Goal: Task Accomplishment & Management: Complete application form

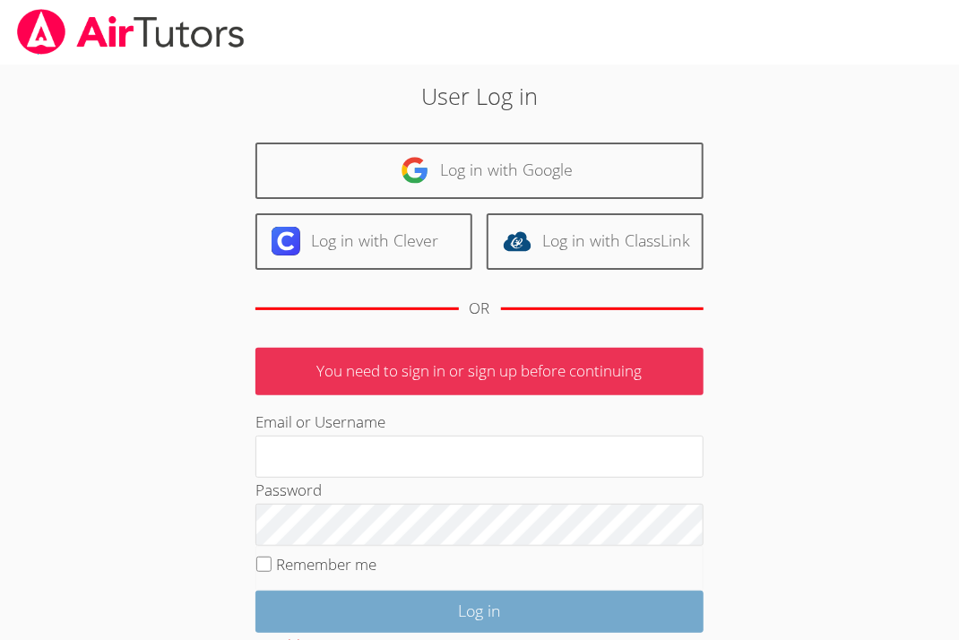
type input "sarasomebuddy@gmail.com"
click at [366, 614] on input "Log in" at bounding box center [479, 611] width 448 height 42
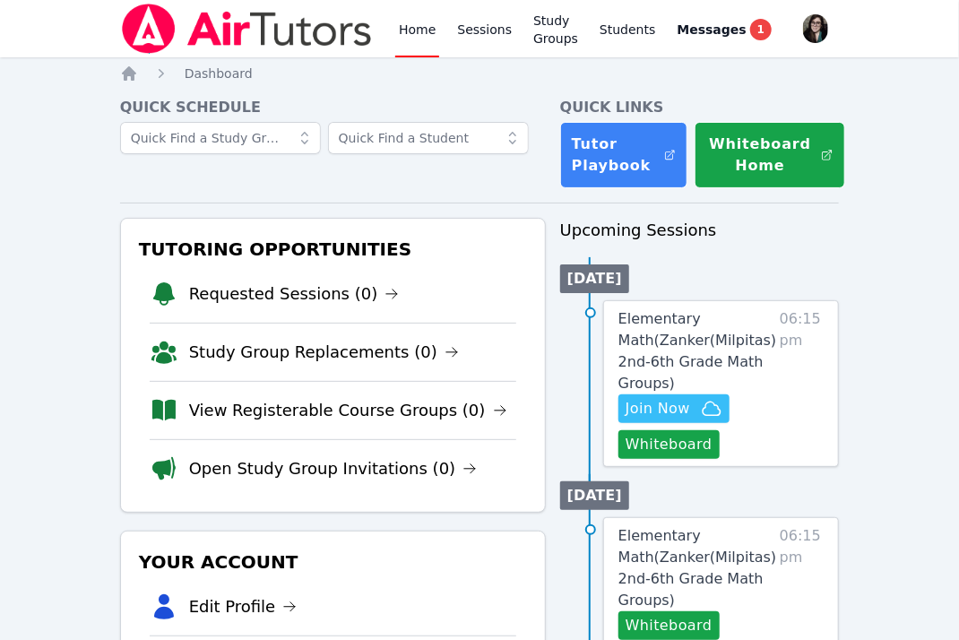
click at [779, 400] on span "06:15 pm" at bounding box center [801, 383] width 44 height 151
click at [480, 35] on link "Sessions" at bounding box center [484, 28] width 62 height 57
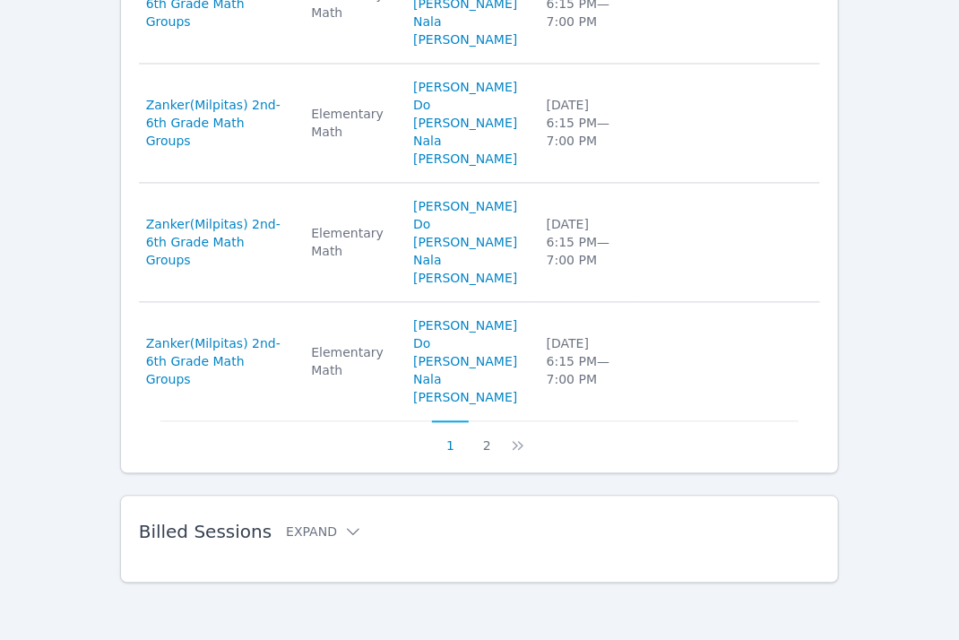
scroll to position [1373, 0]
click at [314, 528] on button "Expand" at bounding box center [324, 531] width 76 height 18
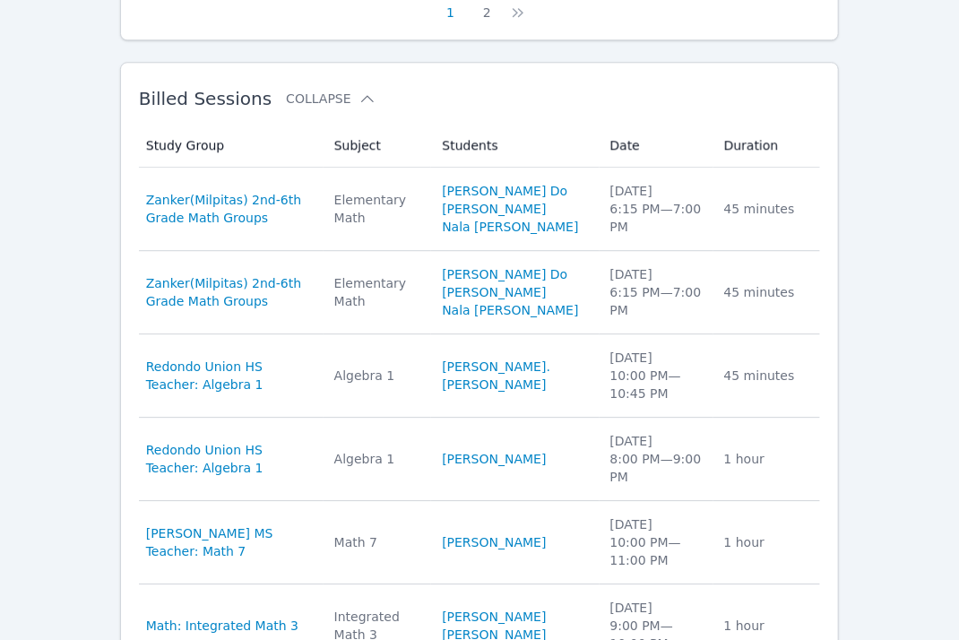
scroll to position [1634, 0]
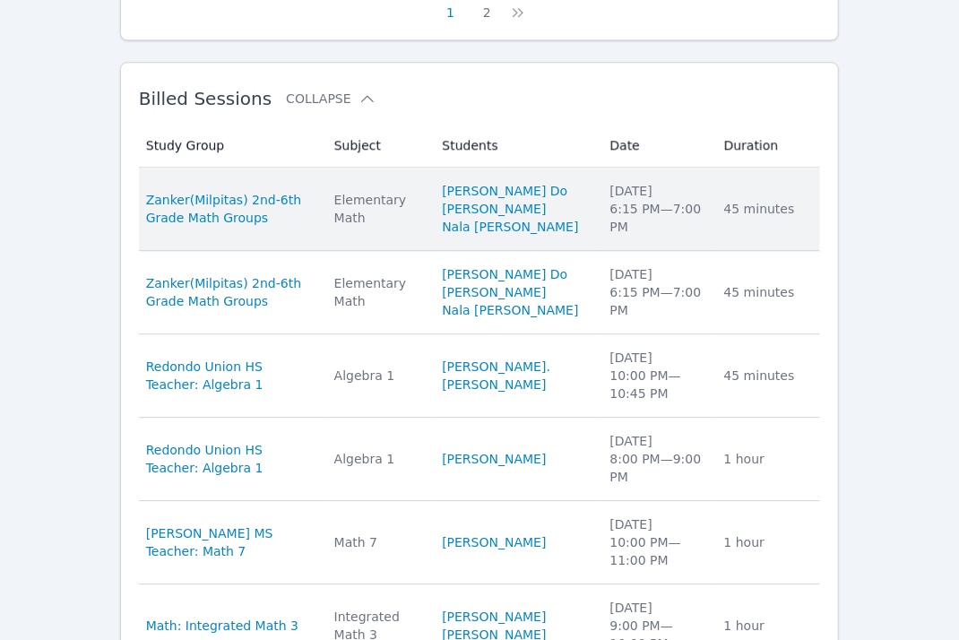
click at [313, 227] on span "Zanker(Milpitas) 2nd-6th Grade Math Groups" at bounding box center [229, 209] width 167 height 36
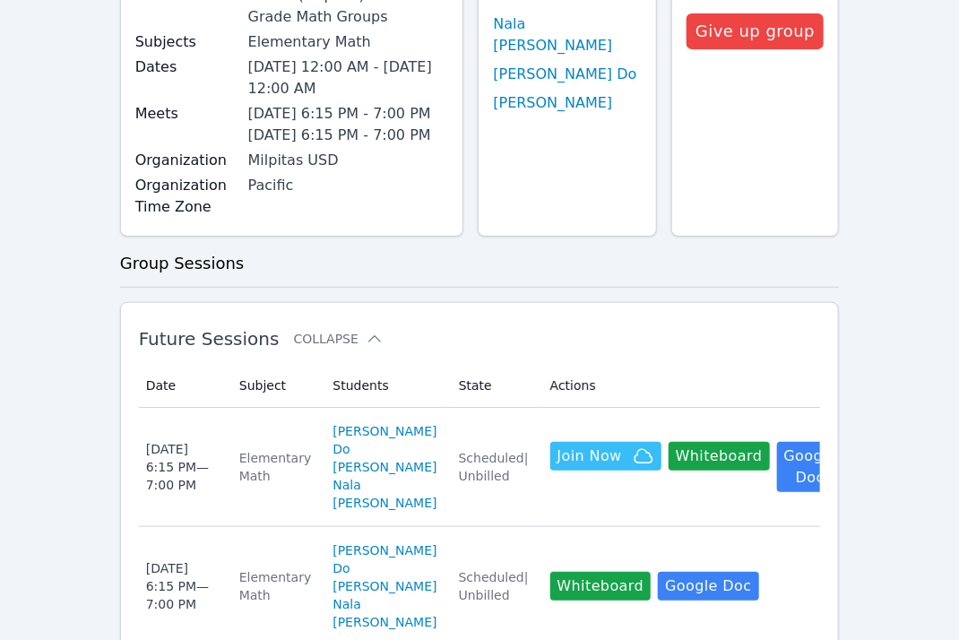
scroll to position [251, 0]
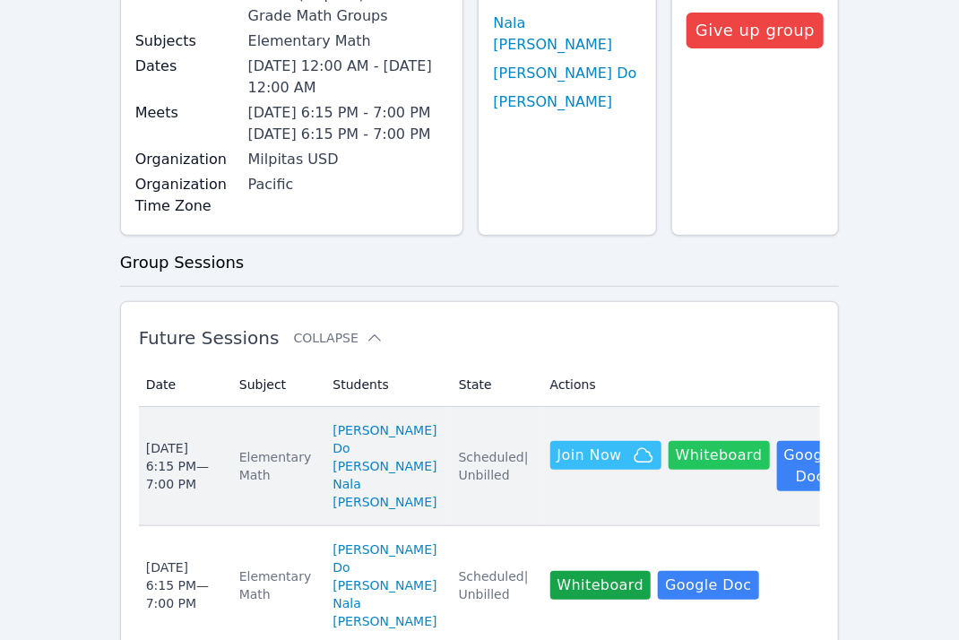
click at [722, 469] on button "Whiteboard" at bounding box center [718, 455] width 101 height 29
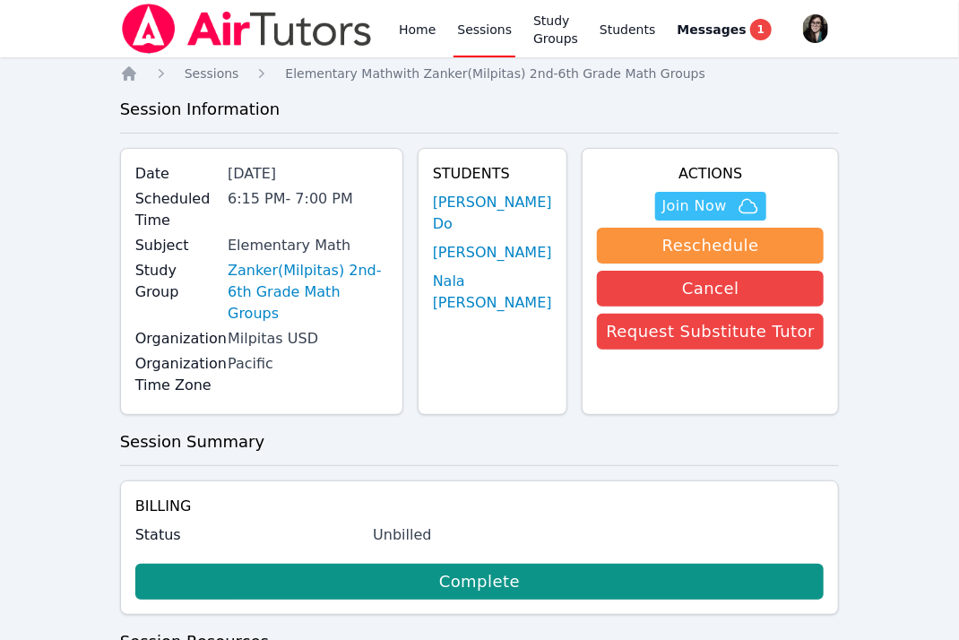
click at [474, 37] on link "Sessions" at bounding box center [484, 28] width 62 height 57
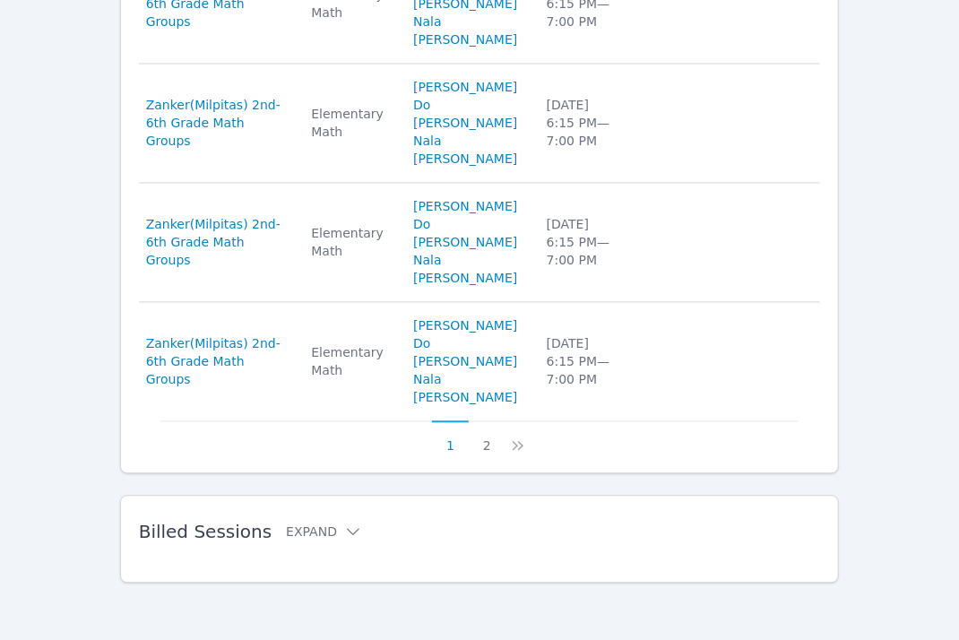
scroll to position [1373, 0]
click at [344, 538] on icon at bounding box center [353, 531] width 18 height 18
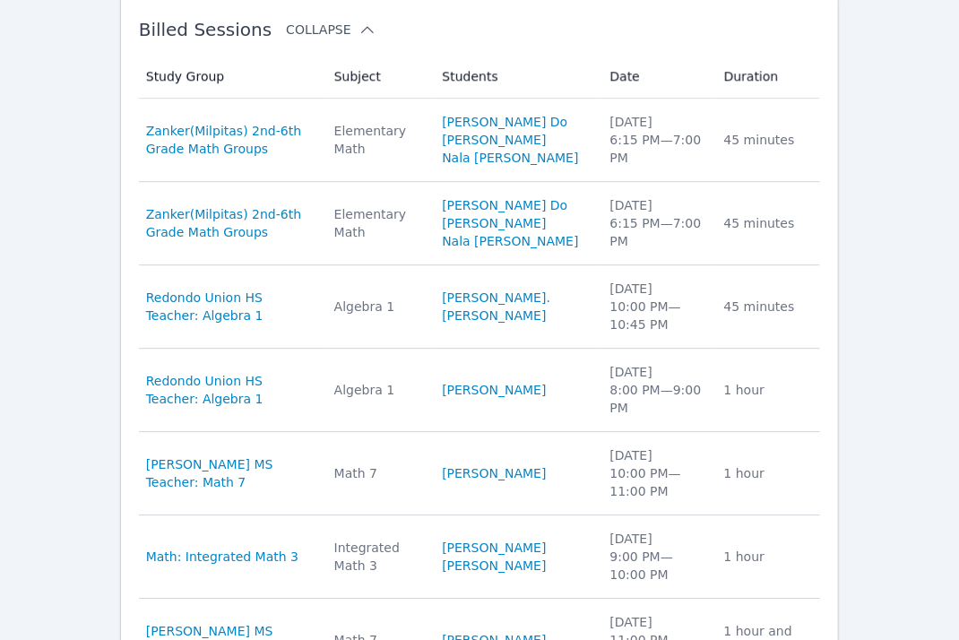
scroll to position [1706, 0]
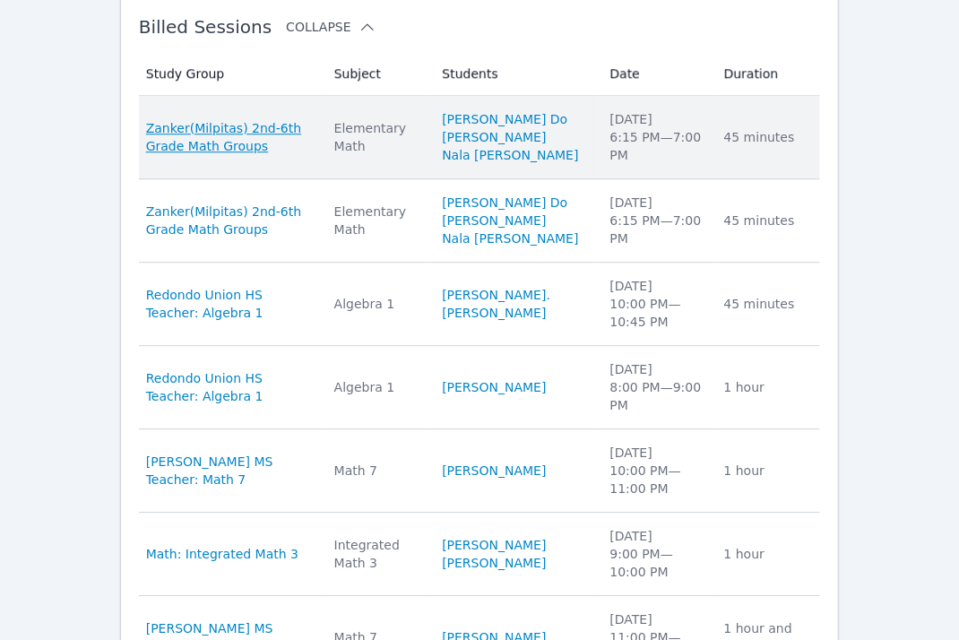
click at [265, 155] on span "Zanker(Milpitas) 2nd-6th Grade Math Groups" at bounding box center [229, 137] width 167 height 36
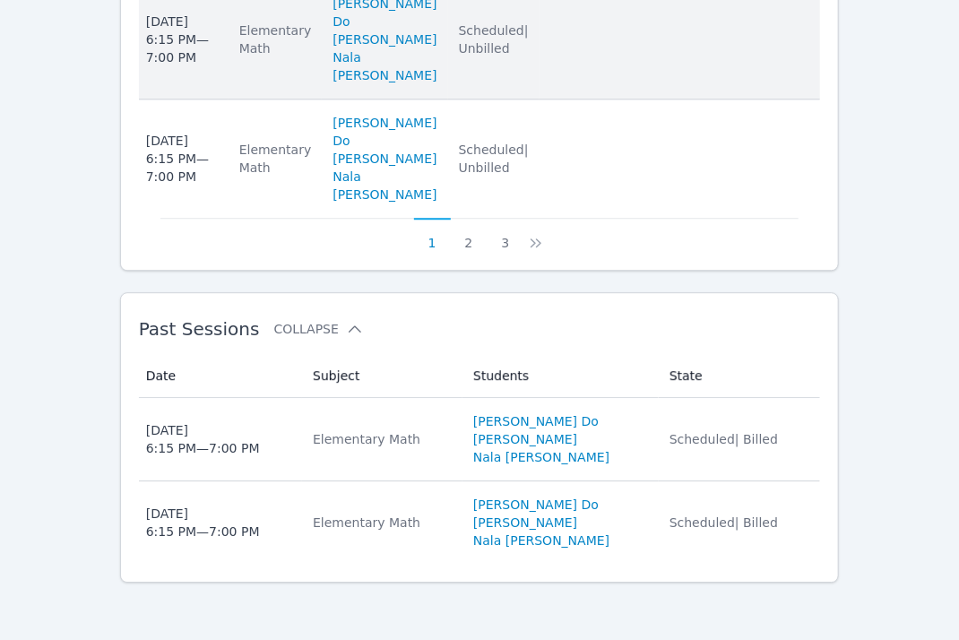
scroll to position [1984, 0]
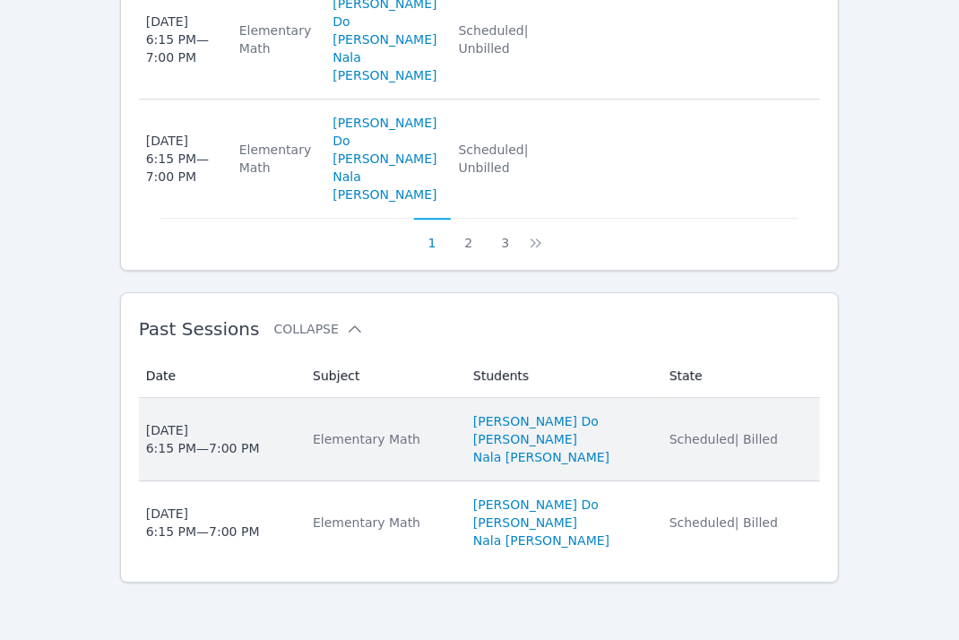
click at [371, 436] on div "Elementary Math" at bounding box center [382, 439] width 139 height 18
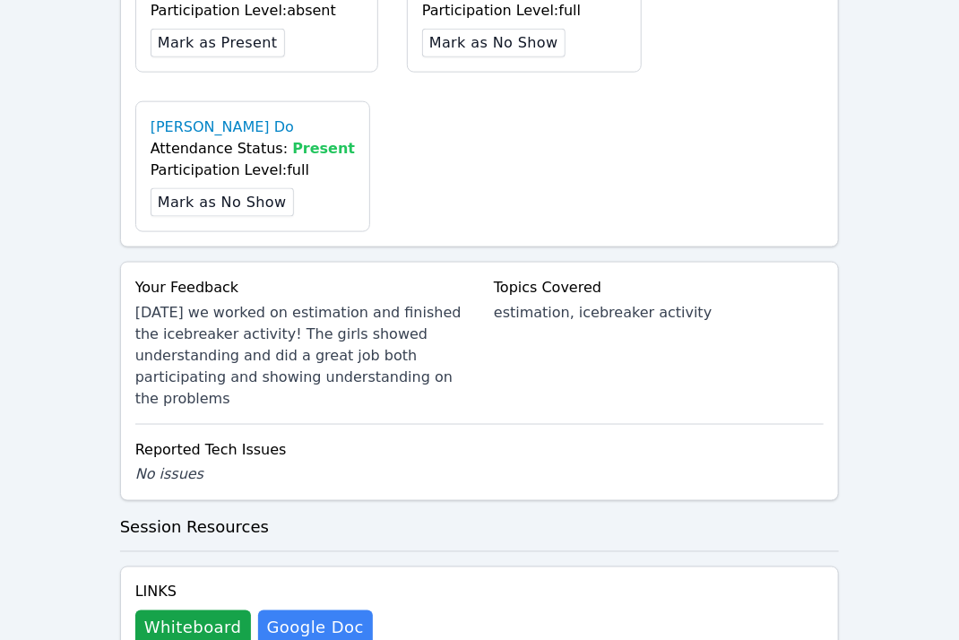
scroll to position [736, 0]
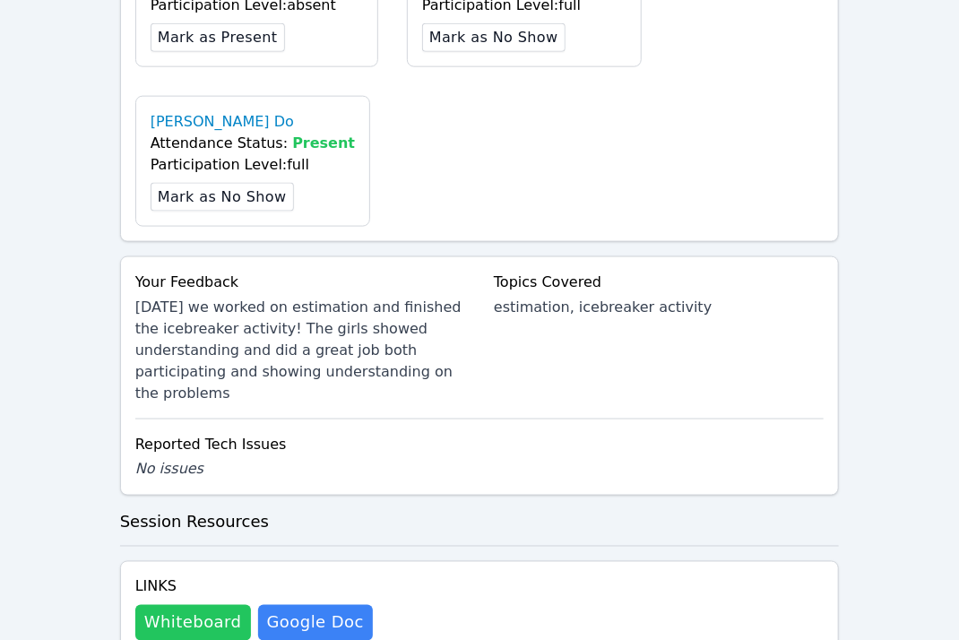
click at [215, 605] on button "Whiteboard" at bounding box center [193, 623] width 116 height 36
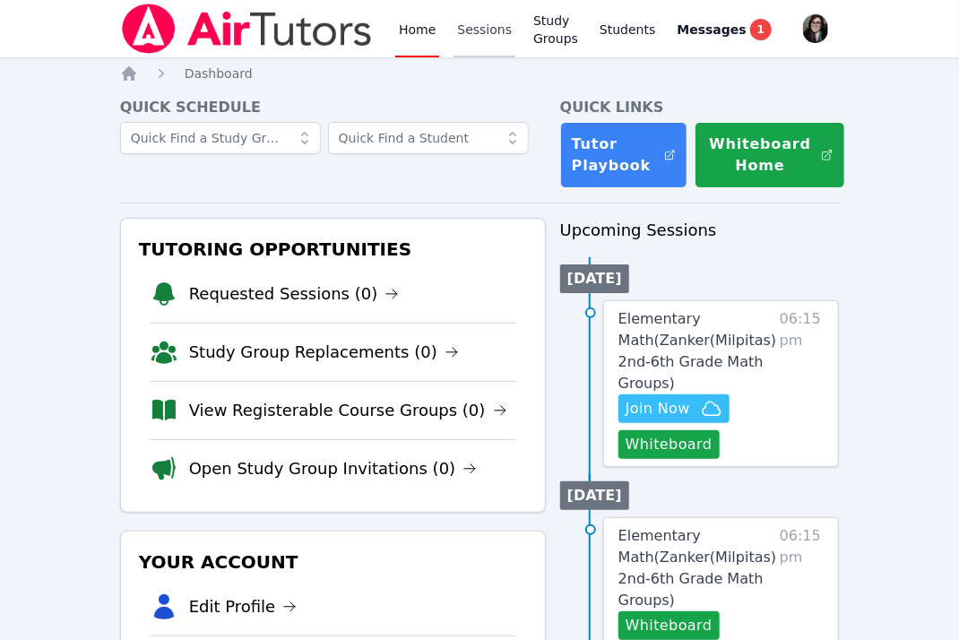
click at [484, 31] on link "Sessions" at bounding box center [484, 28] width 62 height 57
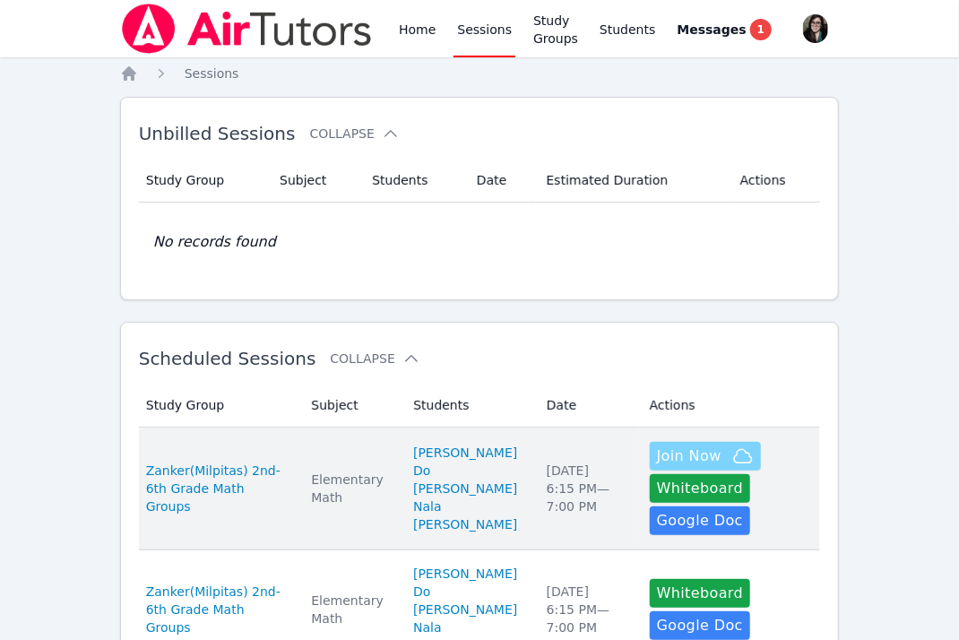
click at [681, 289] on div "Unbilled Sessions Collapse Study Group Subject Students Date Estimated Duration…" at bounding box center [479, 198] width 719 height 203
click at [664, 455] on span "Join Now" at bounding box center [689, 456] width 65 height 22
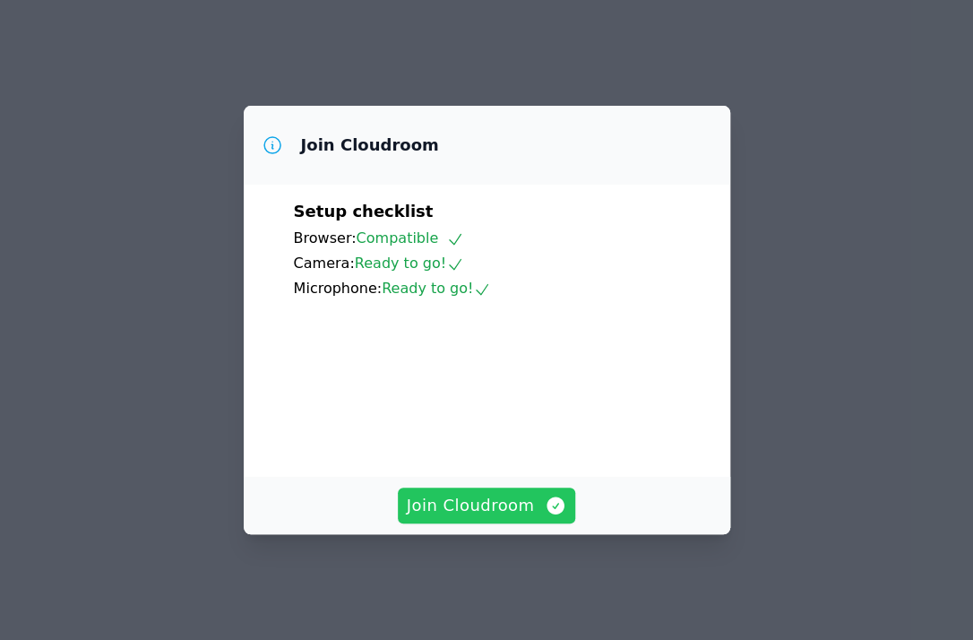
click at [498, 509] on span "Join Cloudroom" at bounding box center [487, 505] width 160 height 25
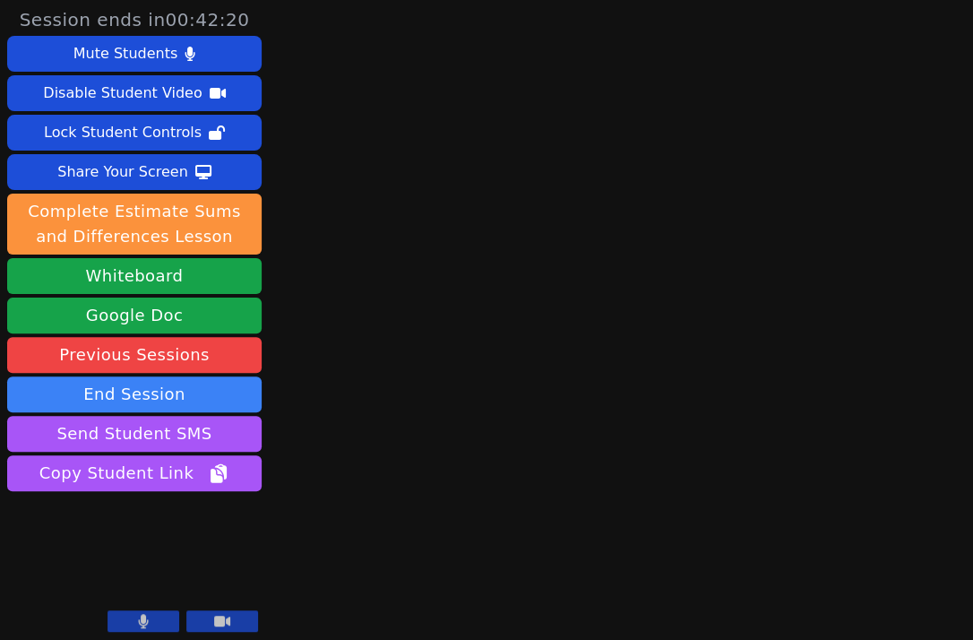
scroll to position [4, 0]
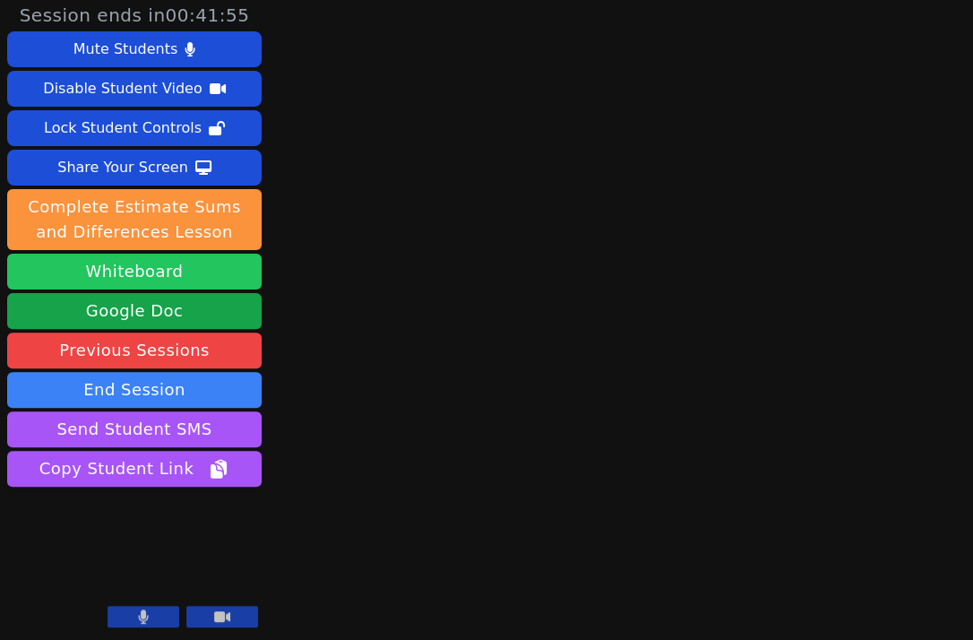
click at [186, 268] on button "Whiteboard" at bounding box center [134, 272] width 254 height 36
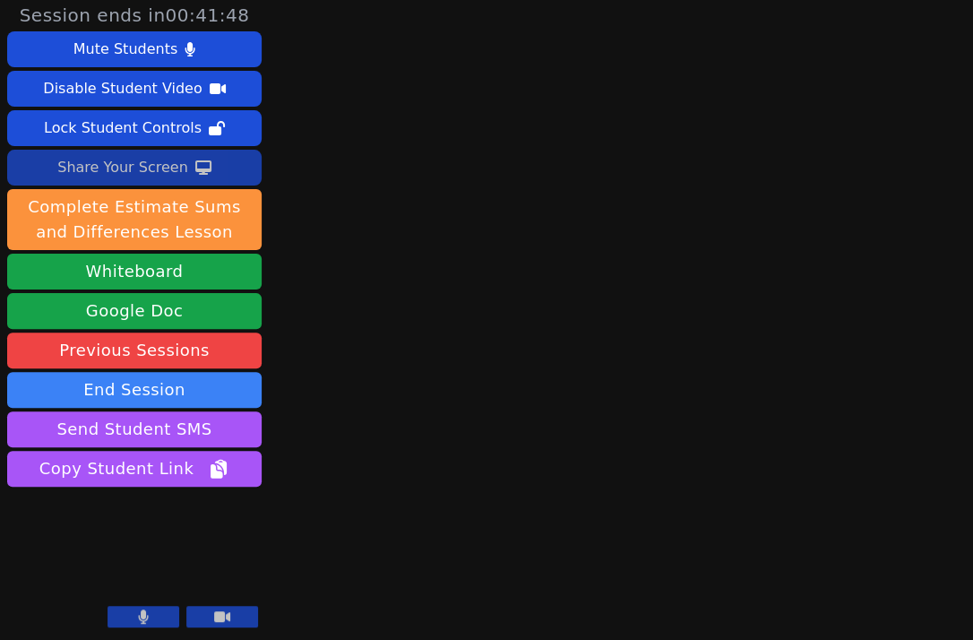
click at [166, 157] on div "Share Your Screen" at bounding box center [122, 167] width 131 height 29
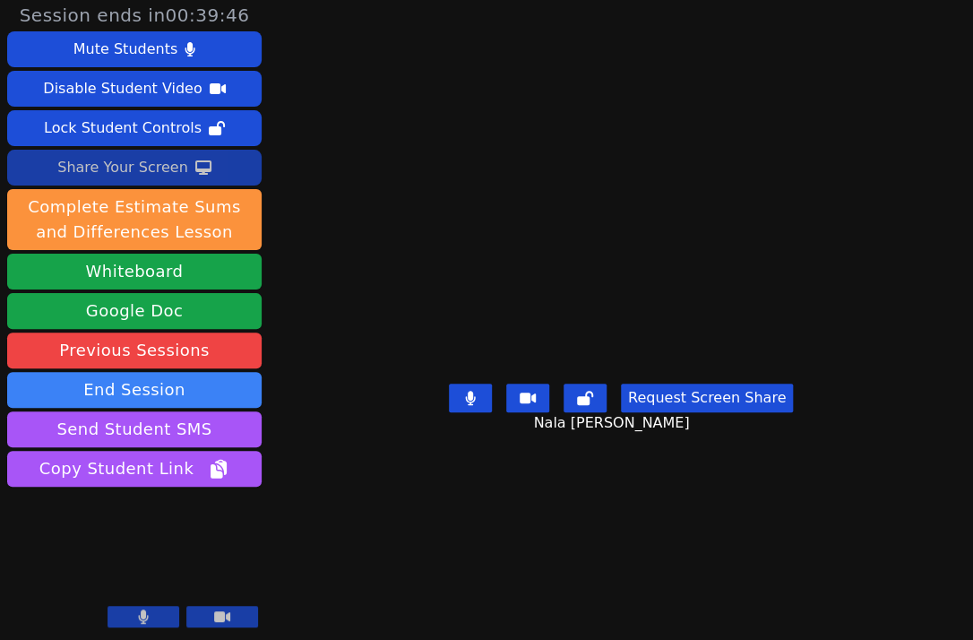
click at [449, 448] on div "Request Screen Share Nala Badua" at bounding box center [621, 412] width 344 height 72
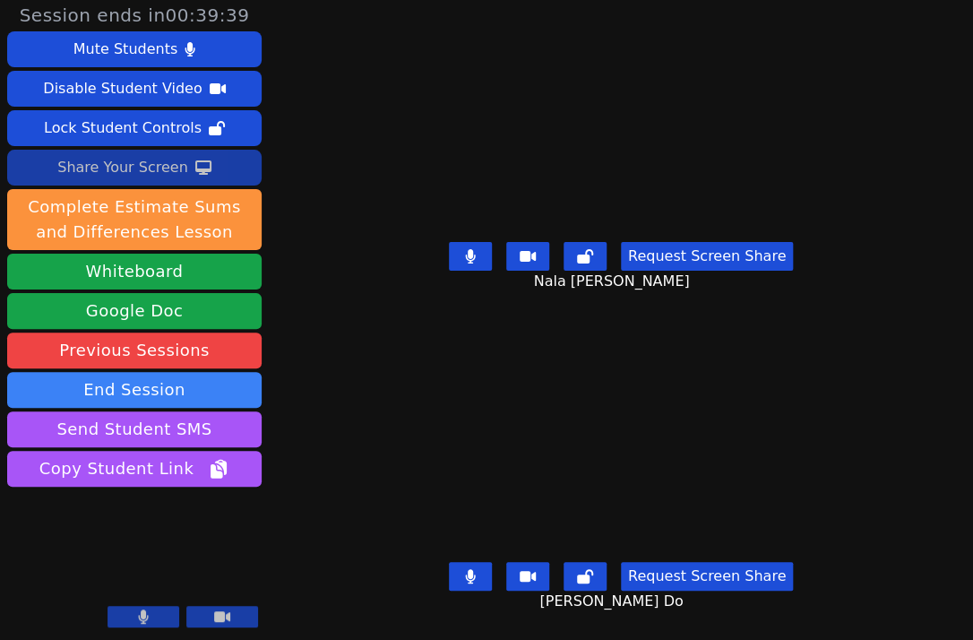
click at [320, 544] on div "Session ends in 00:39:39 Mute Students Disable Student Video Lock Student Contr…" at bounding box center [486, 316] width 973 height 640
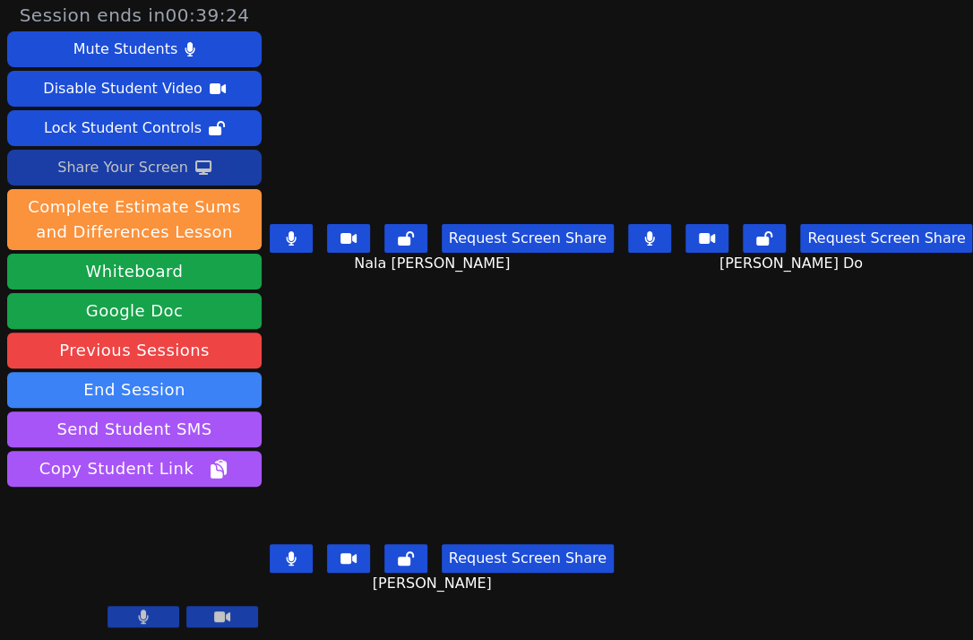
click at [376, 315] on div "Noemi Vazquez Vargas Request Screen Share Noemi Vazquez Vargas" at bounding box center [441, 475] width 345 height 320
click at [319, 306] on div "Nala Badua Request Screen Share Nala Badua" at bounding box center [441, 156] width 345 height 320
click at [363, 292] on div "Nala Badua Request Screen Share Nala Badua" at bounding box center [441, 156] width 345 height 320
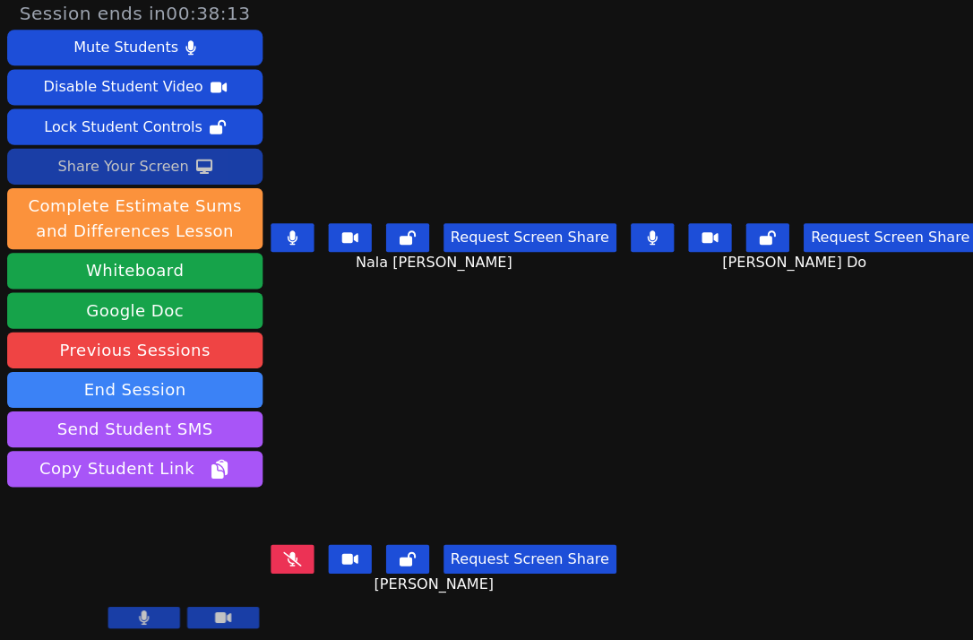
scroll to position [0, 0]
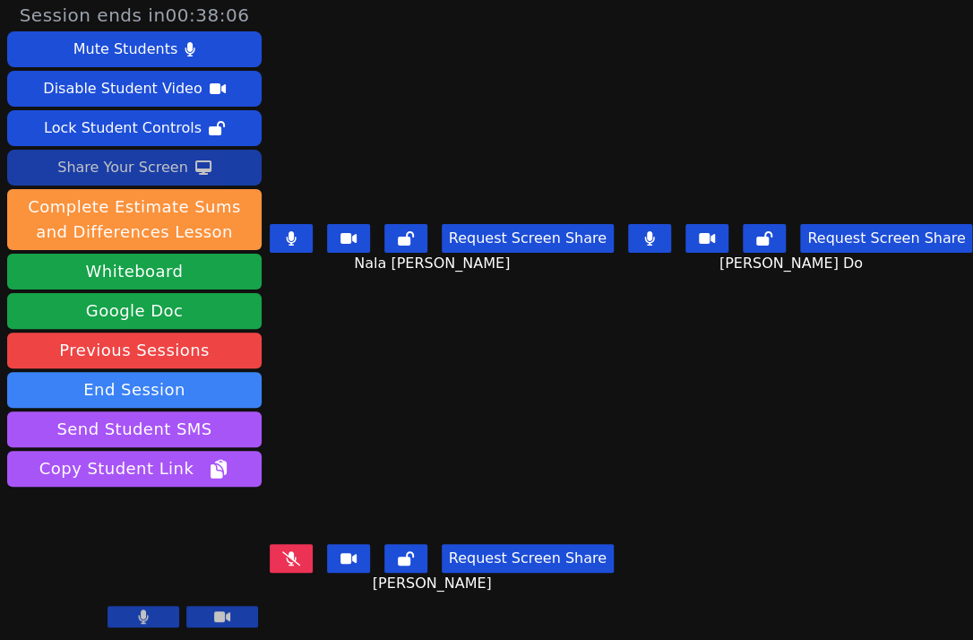
click at [337, 307] on div "Nala Badua Request Screen Share Nala Badua" at bounding box center [441, 156] width 345 height 320
click at [398, 298] on div "Nala Badua Request Screen Share Nala Badua" at bounding box center [441, 156] width 345 height 320
click at [644, 238] on button at bounding box center [649, 238] width 43 height 29
click at [209, 526] on video at bounding box center [134, 561] width 254 height 143
click at [328, 315] on div "Noemi Vazquez Vargas Request Screen Share Noemi Vazquez Vargas" at bounding box center [441, 475] width 345 height 320
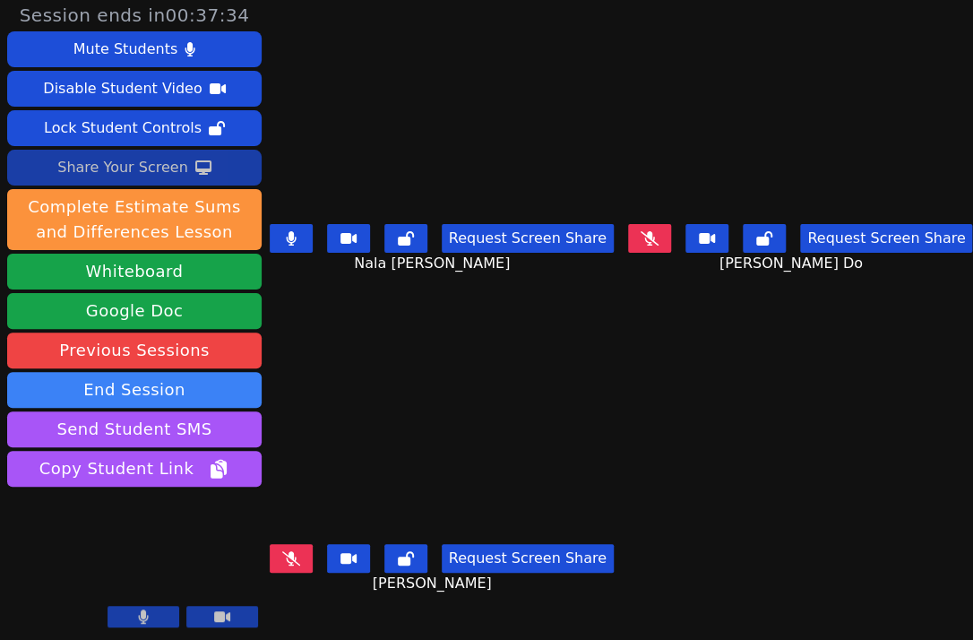
click at [147, 623] on icon at bounding box center [143, 616] width 11 height 14
click at [132, 604] on video at bounding box center [134, 561] width 254 height 143
click at [133, 612] on button at bounding box center [144, 617] width 72 height 22
click at [144, 618] on icon at bounding box center [144, 616] width 10 height 14
click at [134, 614] on icon at bounding box center [143, 616] width 18 height 14
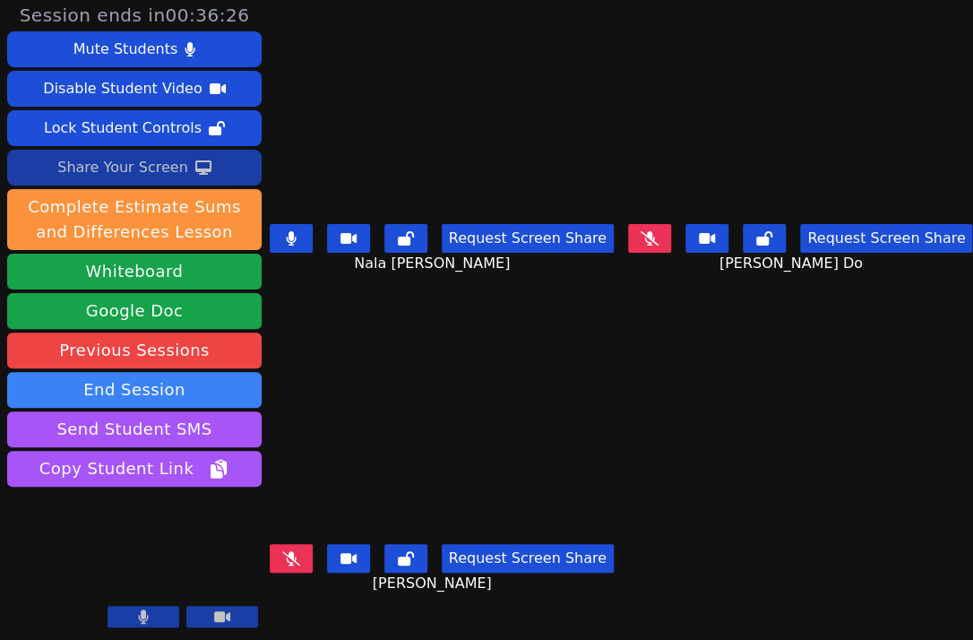
click at [295, 601] on div "Noemi Vazquez Vargas Request Screen Share Noemi Vazquez Vargas" at bounding box center [441, 475] width 345 height 320
click at [405, 315] on div "Noemi Vazquez Vargas Request Screen Share Noemi Vazquez Vargas" at bounding box center [441, 475] width 345 height 320
click at [650, 225] on button at bounding box center [649, 238] width 43 height 29
click at [305, 231] on button at bounding box center [291, 238] width 43 height 29
click at [361, 289] on div "Nala Badua Request Screen Share Nala Badua" at bounding box center [441, 156] width 345 height 320
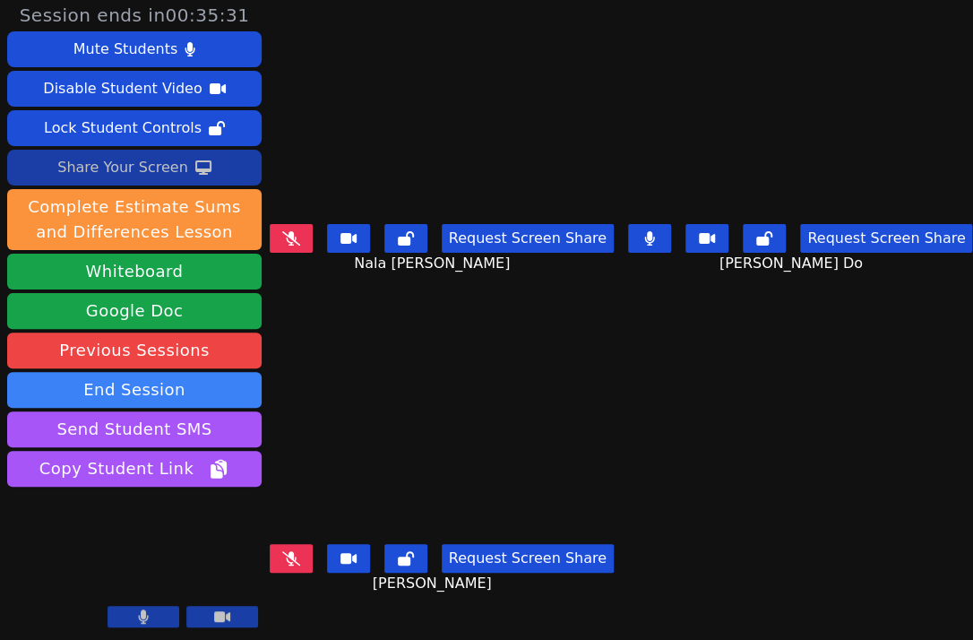
click at [337, 303] on div "Nala Badua Request Screen Share Nala Badua" at bounding box center [441, 156] width 345 height 320
click at [645, 231] on icon at bounding box center [649, 238] width 11 height 14
click at [293, 551] on icon at bounding box center [291, 558] width 18 height 14
click at [305, 544] on button at bounding box center [291, 558] width 43 height 29
click at [361, 354] on video at bounding box center [441, 439] width 345 height 194
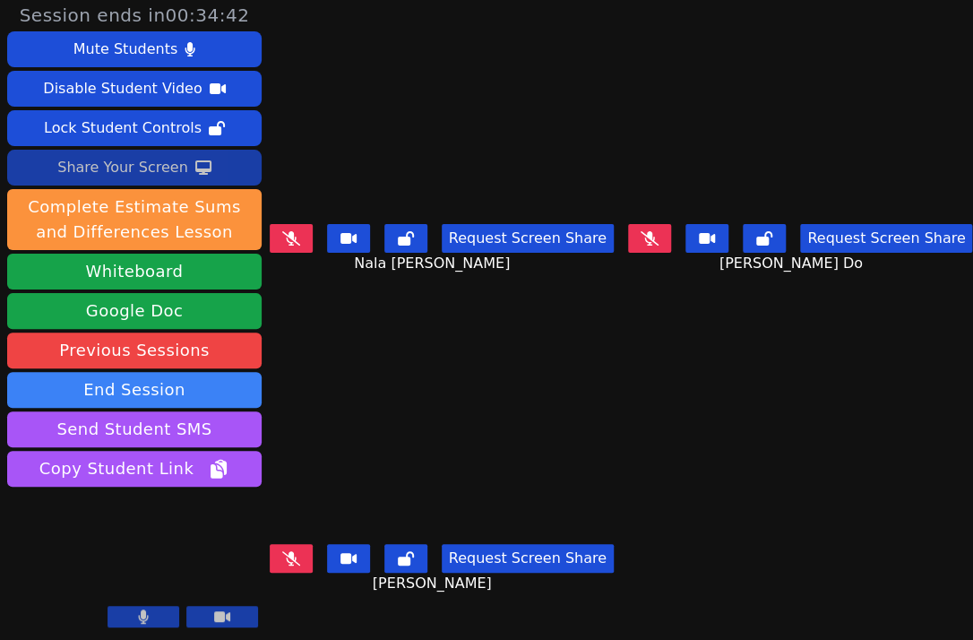
click at [297, 551] on icon at bounding box center [291, 558] width 18 height 14
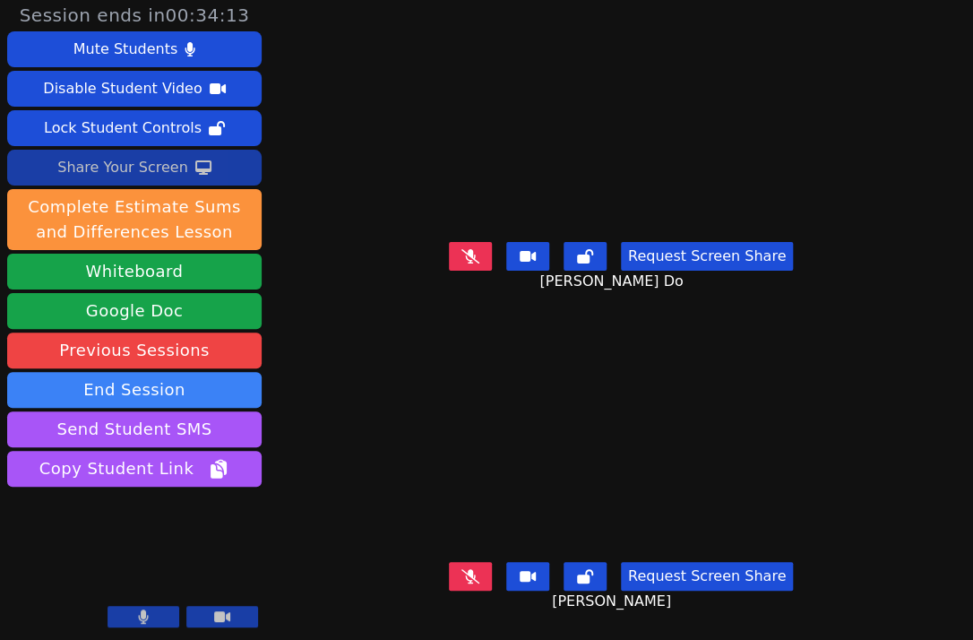
click at [393, 361] on div "[PERSON_NAME]" at bounding box center [621, 439] width 464 height 230
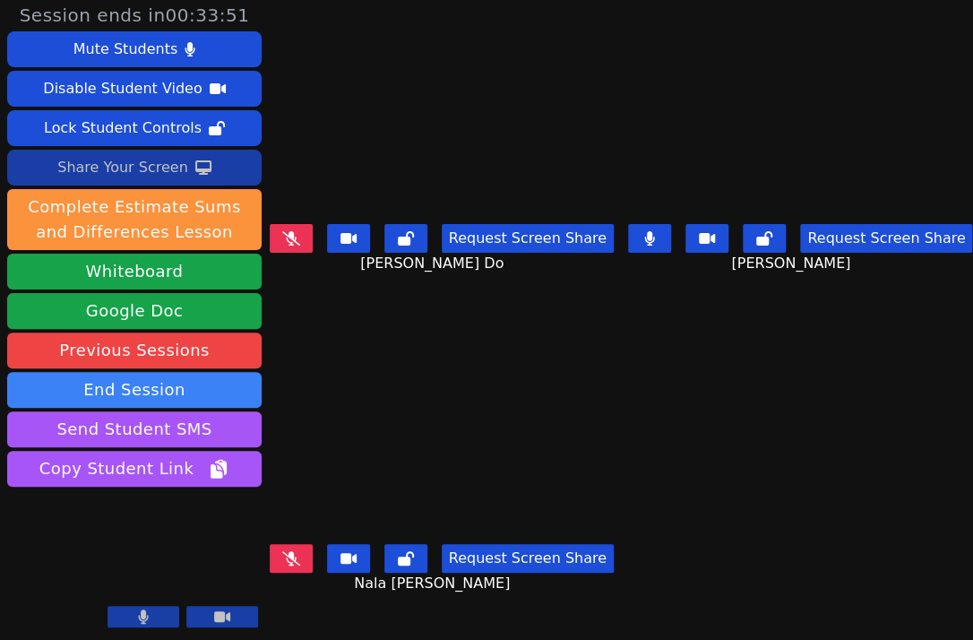
click at [388, 333] on div "Nala Badua Request Screen Share Nala Badua" at bounding box center [441, 475] width 345 height 320
click at [649, 340] on main "Noelle Genevieve Do Request Screen Share Noelle Genevieve Do Noemi Vazquez Varg…" at bounding box center [620, 316] width 703 height 640
click at [356, 590] on div "Request Screen Share Nala Badua" at bounding box center [441, 573] width 345 height 72
click at [342, 602] on div "Nala Badua Request Screen Share Nala Badua" at bounding box center [441, 475] width 345 height 320
click at [330, 607] on div "Nala Badua Request Screen Share Nala Badua" at bounding box center [441, 475] width 345 height 320
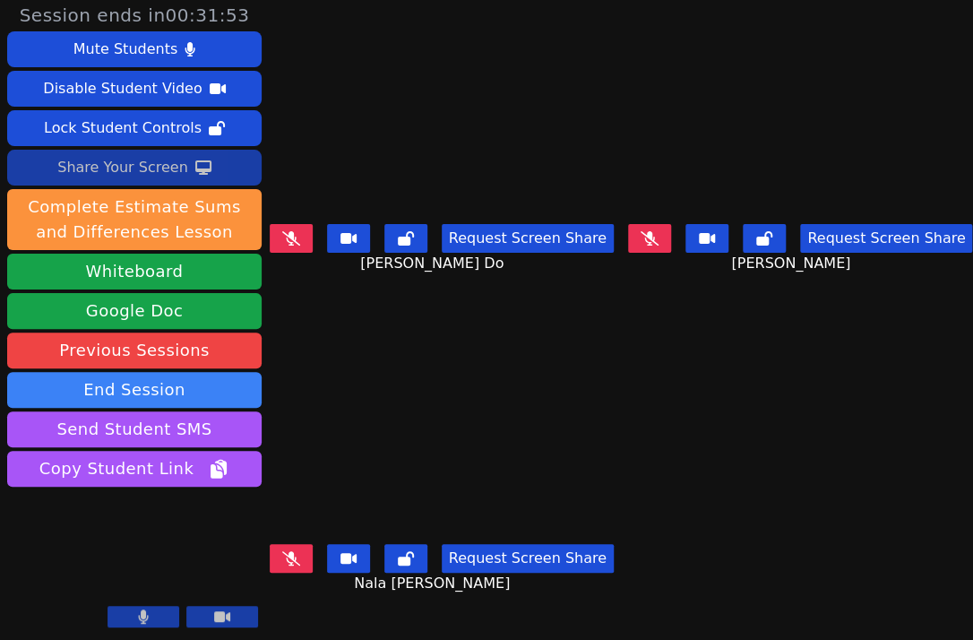
click at [649, 237] on button at bounding box center [649, 238] width 43 height 29
click at [301, 603] on div "Nala Badua Request Screen Share Nala Badua" at bounding box center [441, 475] width 345 height 320
click at [392, 295] on div "Noelle Genevieve Do Request Screen Share Noelle Genevieve Do" at bounding box center [441, 156] width 345 height 320
click at [644, 231] on icon at bounding box center [649, 238] width 11 height 14
click at [644, 243] on button at bounding box center [649, 238] width 43 height 29
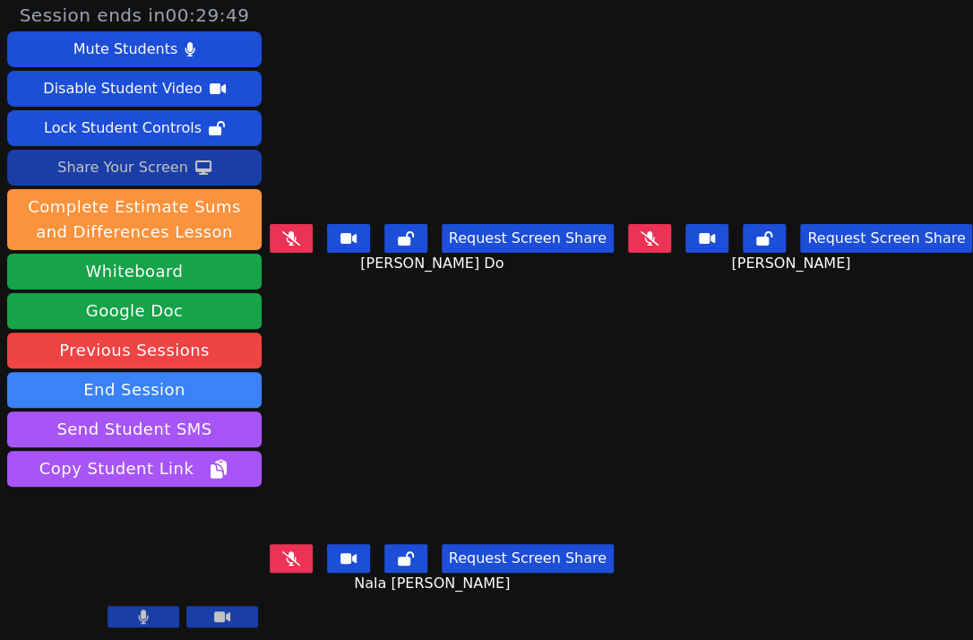
click at [335, 316] on div "Nala Badua Request Screen Share Nala Badua" at bounding box center [441, 475] width 345 height 320
click at [655, 224] on button at bounding box center [649, 238] width 43 height 29
drag, startPoint x: 409, startPoint y: 325, endPoint x: 427, endPoint y: 317, distance: 20.5
click at [409, 325] on div "Nala Badua Request Screen Share Nala Badua" at bounding box center [441, 475] width 345 height 320
click at [362, 295] on div "Noelle Genevieve Do Request Screen Share Noelle Genevieve Do" at bounding box center [441, 156] width 345 height 320
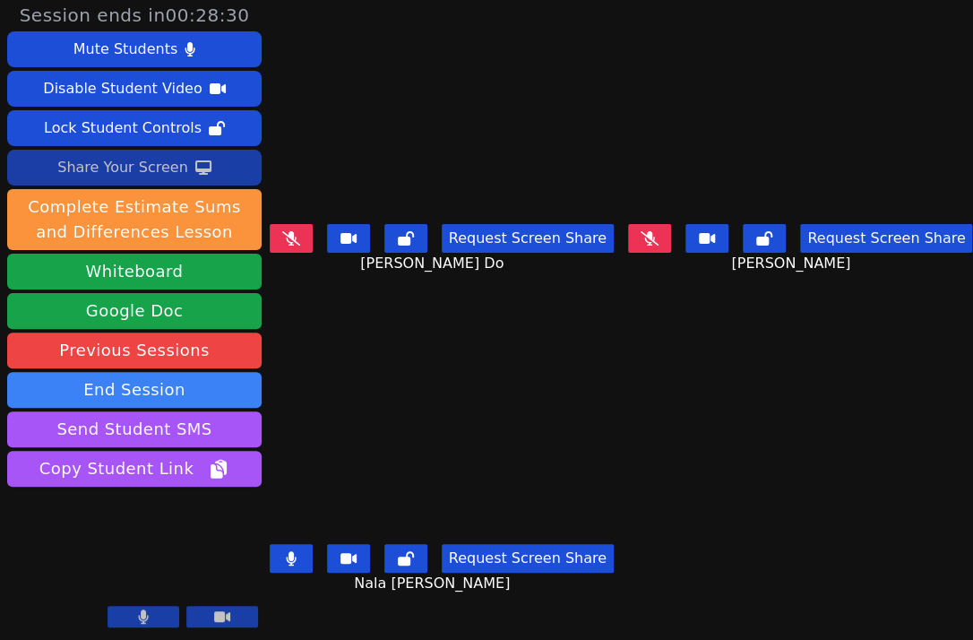
click at [376, 324] on div "Nala Badua Request Screen Share Nala Badua" at bounding box center [441, 475] width 345 height 320
click at [305, 544] on button at bounding box center [291, 558] width 43 height 29
click at [376, 315] on div "Nala Badua Request Screen Share Nala Badua" at bounding box center [441, 475] width 345 height 320
click at [298, 237] on button at bounding box center [291, 238] width 43 height 29
click at [389, 304] on div "Noelle Genevieve Do Request Screen Share Noelle Genevieve Do" at bounding box center [441, 156] width 345 height 320
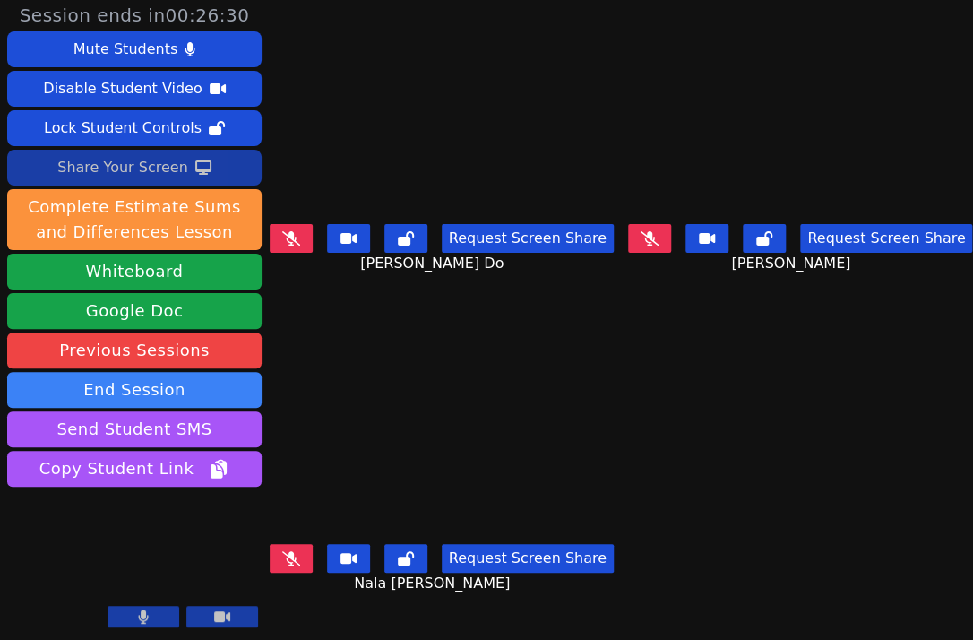
click at [394, 329] on div "Nala Badua Request Screen Share Nala Badua" at bounding box center [441, 475] width 345 height 320
click at [299, 555] on button at bounding box center [291, 558] width 43 height 29
click at [345, 590] on div "Request Screen Share Nala Badua" at bounding box center [441, 573] width 345 height 72
click at [283, 544] on button at bounding box center [291, 558] width 43 height 29
click at [402, 265] on span "[PERSON_NAME] Do" at bounding box center [434, 264] width 148 height 22
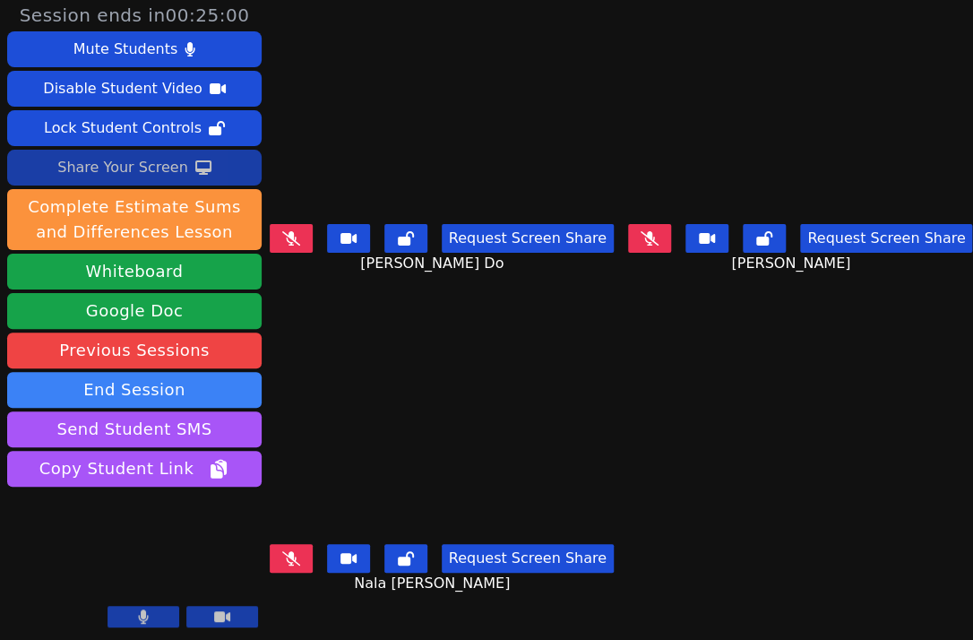
click at [333, 318] on div "Nala Badua Request Screen Share Nala Badua" at bounding box center [441, 475] width 345 height 320
click at [302, 316] on div "Nala Badua Request Screen Share Nala Badua" at bounding box center [441, 475] width 345 height 320
drag, startPoint x: 377, startPoint y: 314, endPoint x: 569, endPoint y: 263, distance: 198.4
click at [377, 315] on div "Nala Badua Request Screen Share Nala Badua" at bounding box center [441, 475] width 345 height 320
click at [400, 315] on div "Nala Badua Request Screen Share Nala Badua" at bounding box center [441, 475] width 345 height 320
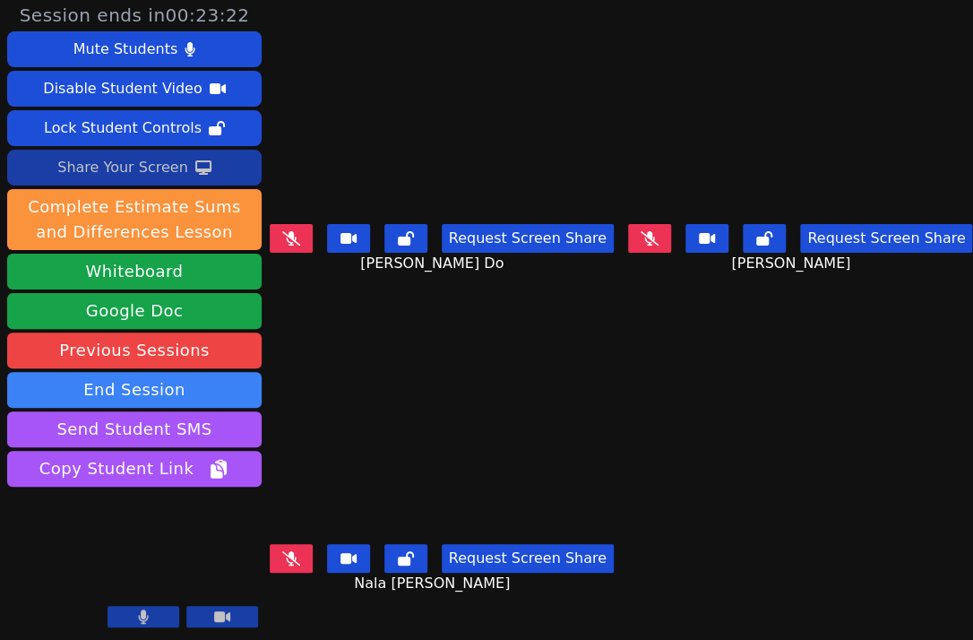
click at [409, 332] on div "Nala Badua Request Screen Share Nala Badua" at bounding box center [441, 475] width 345 height 320
click at [300, 551] on icon at bounding box center [291, 558] width 18 height 14
click at [311, 544] on button at bounding box center [291, 558] width 43 height 29
click at [310, 544] on button at bounding box center [291, 558] width 43 height 29
click at [323, 358] on video at bounding box center [441, 439] width 345 height 194
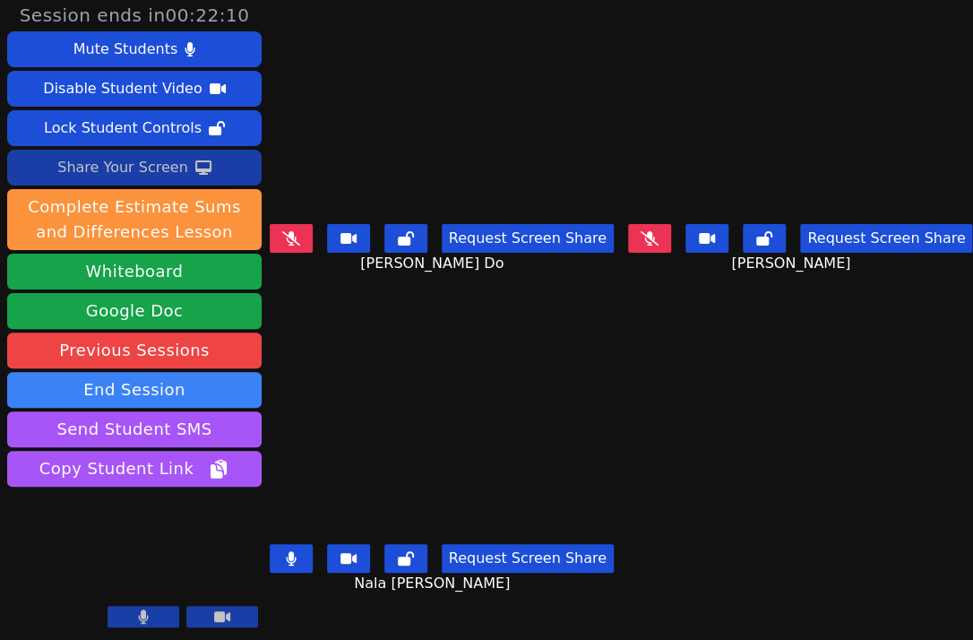
click at [292, 551] on icon at bounding box center [291, 558] width 10 height 14
click at [384, 271] on div "Request Screen Share Noelle Genevieve Do" at bounding box center [441, 253] width 345 height 72
click at [350, 288] on div "Noelle Genevieve Do Request Screen Share Noelle Genevieve Do" at bounding box center [441, 156] width 345 height 320
click at [387, 316] on div "Nala Badua Request Screen Share Nala Badua" at bounding box center [441, 475] width 345 height 320
click at [356, 315] on div "Nala Badua Request Screen Share Nala Badua" at bounding box center [441, 475] width 345 height 320
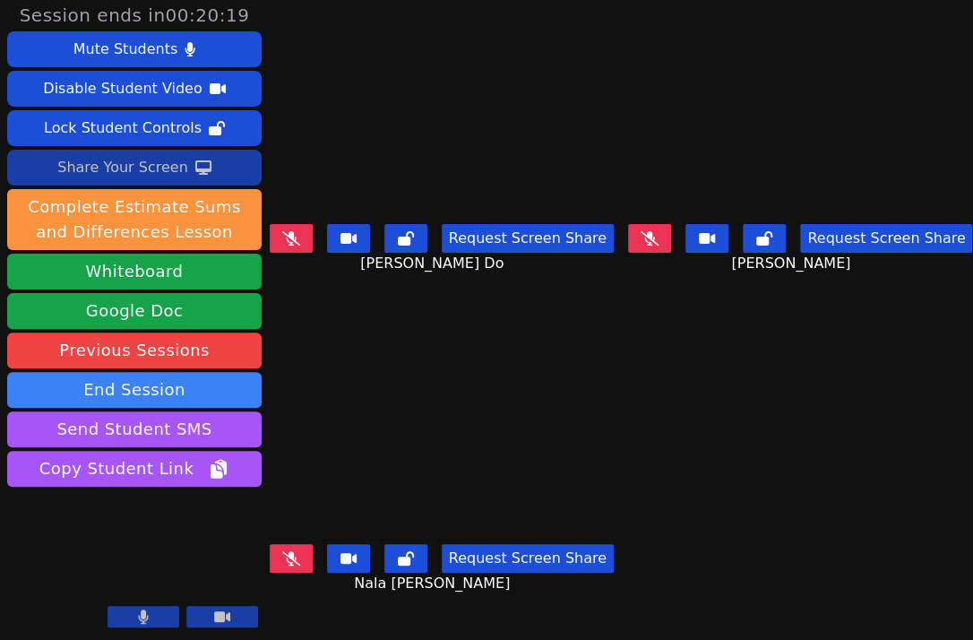
click at [402, 383] on video at bounding box center [441, 439] width 345 height 194
click at [338, 360] on video at bounding box center [441, 439] width 345 height 194
click at [289, 564] on div "Request Screen Share Nala Badua" at bounding box center [441, 573] width 345 height 72
click at [289, 556] on button at bounding box center [291, 558] width 43 height 29
click at [368, 317] on div "Nala Badua Request Screen Share Nala Badua" at bounding box center [441, 475] width 345 height 320
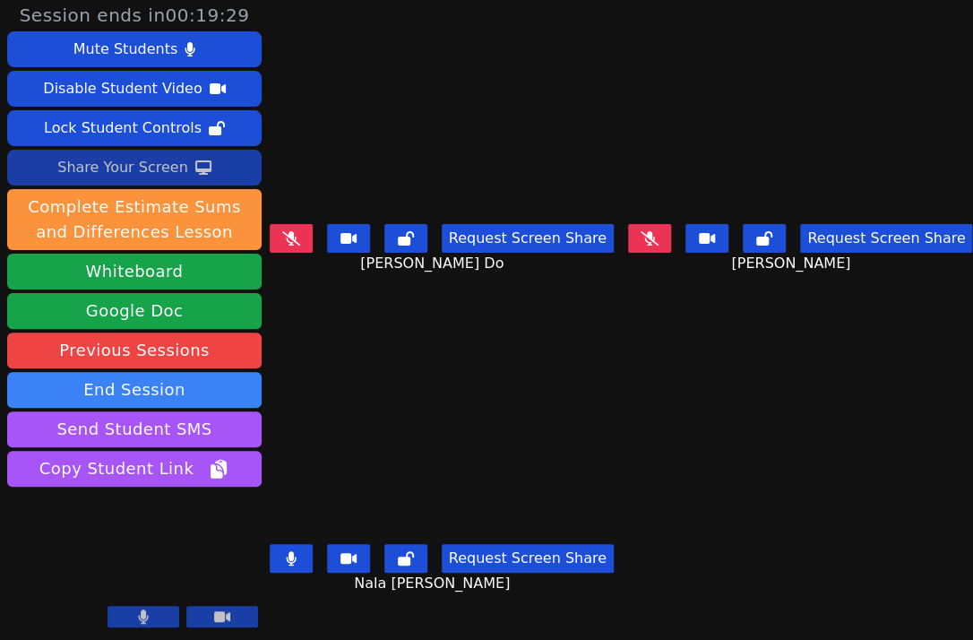
click at [406, 315] on div "Nala Badua Request Screen Share Nala Badua" at bounding box center [441, 475] width 345 height 320
click at [380, 282] on div "Noelle Genevieve Do Request Screen Share Noelle Genevieve Do" at bounding box center [441, 156] width 345 height 320
click at [354, 320] on div "Nala Badua Request Screen Share Nala Badua" at bounding box center [441, 475] width 345 height 320
click at [363, 343] on video at bounding box center [441, 439] width 345 height 194
click at [301, 544] on button at bounding box center [291, 558] width 43 height 29
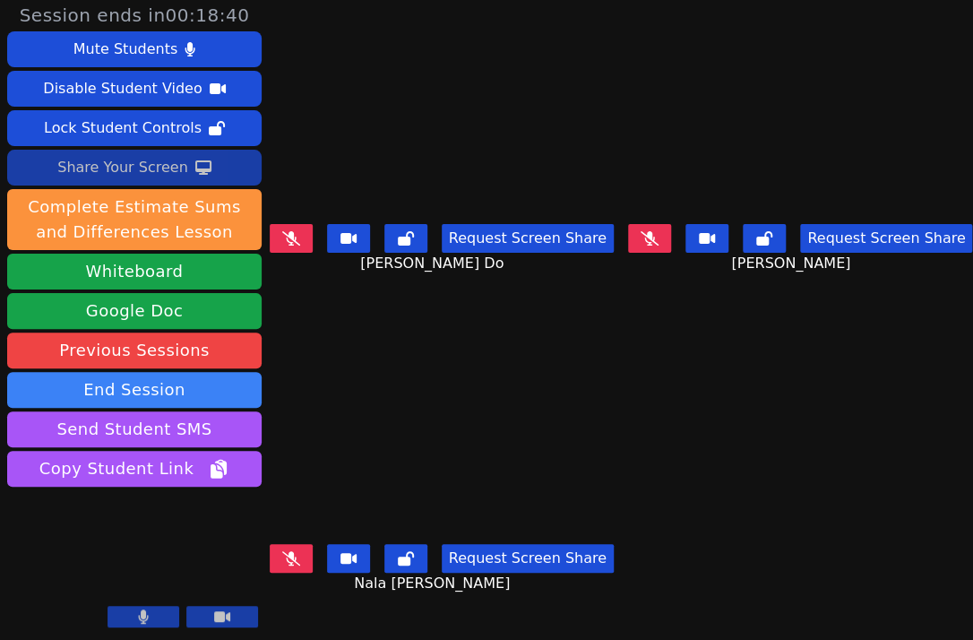
click at [368, 297] on div "Noelle Genevieve Do Request Screen Share Noelle Genevieve Do" at bounding box center [441, 156] width 345 height 320
click at [335, 307] on div "Noelle Genevieve Do Request Screen Share Noelle Genevieve Do" at bounding box center [441, 156] width 345 height 320
click at [365, 275] on div "Request Screen Share Noelle Genevieve Do" at bounding box center [441, 253] width 345 height 72
click at [365, 316] on div "Nala Badua Request Screen Share Nala Badua" at bounding box center [441, 475] width 345 height 320
click at [357, 302] on div "Noelle Genevieve Do Request Screen Share Noelle Genevieve Do" at bounding box center [441, 156] width 345 height 320
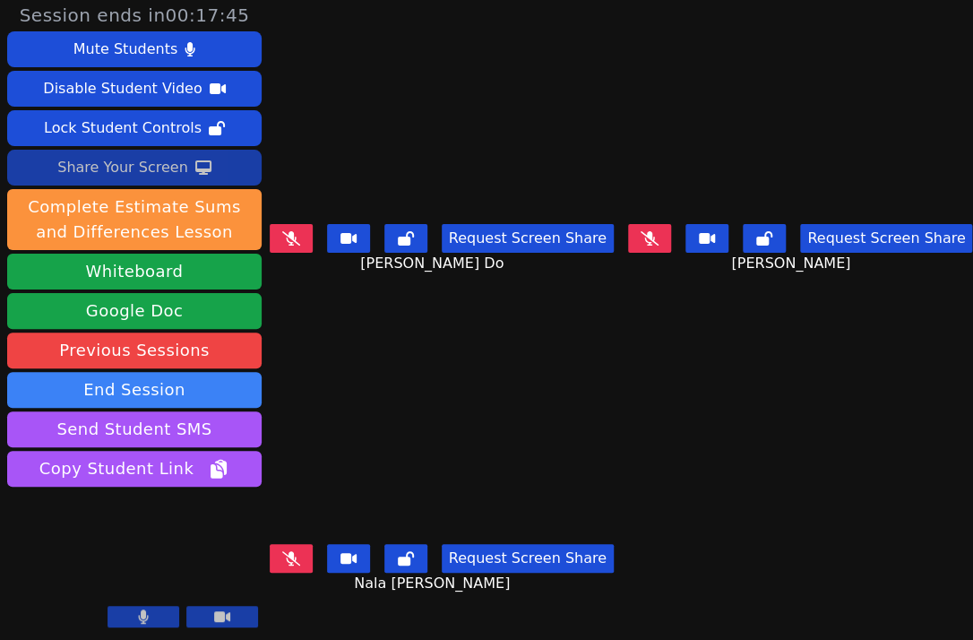
click at [294, 231] on icon at bounding box center [291, 238] width 18 height 14
click at [349, 315] on div "Nala Badua Request Screen Share Nala Badua" at bounding box center [441, 475] width 345 height 320
click at [292, 231] on icon at bounding box center [291, 238] width 10 height 14
click at [330, 279] on div "Request Screen Share Noelle Genevieve Do" at bounding box center [441, 253] width 345 height 72
click at [357, 294] on div "Noelle Genevieve Do Request Screen Share Noelle Genevieve Do" at bounding box center [441, 156] width 345 height 320
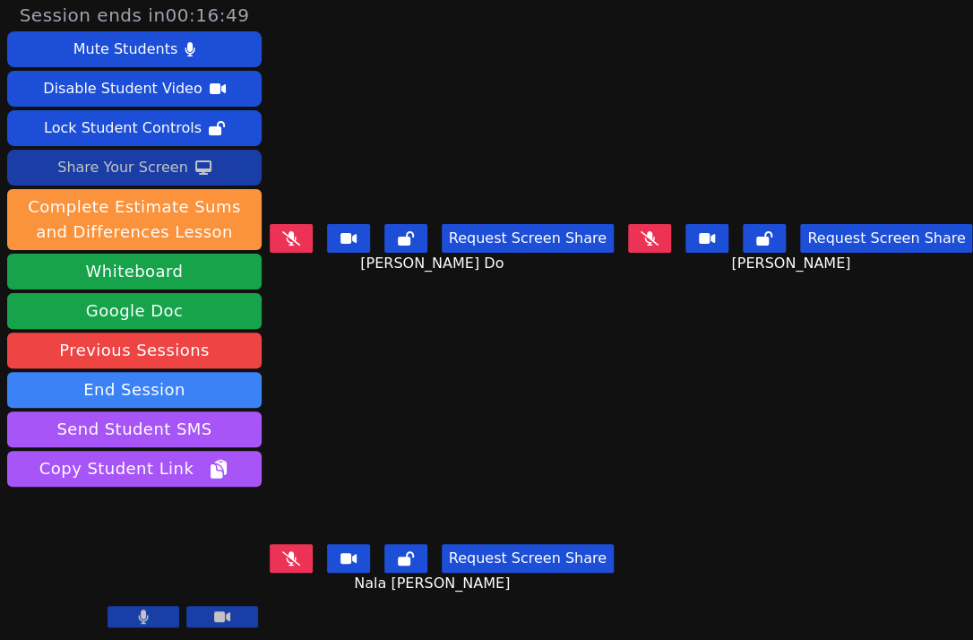
click at [401, 295] on div "Noelle Genevieve Do Request Screen Share Noelle Genevieve Do" at bounding box center [441, 156] width 345 height 320
drag, startPoint x: 323, startPoint y: 307, endPoint x: 373, endPoint y: 302, distance: 49.6
click at [323, 315] on div "Nala Badua Request Screen Share Nala Badua" at bounding box center [441, 475] width 345 height 320
click at [654, 236] on button at bounding box center [649, 238] width 43 height 29
click at [653, 243] on button at bounding box center [649, 238] width 43 height 29
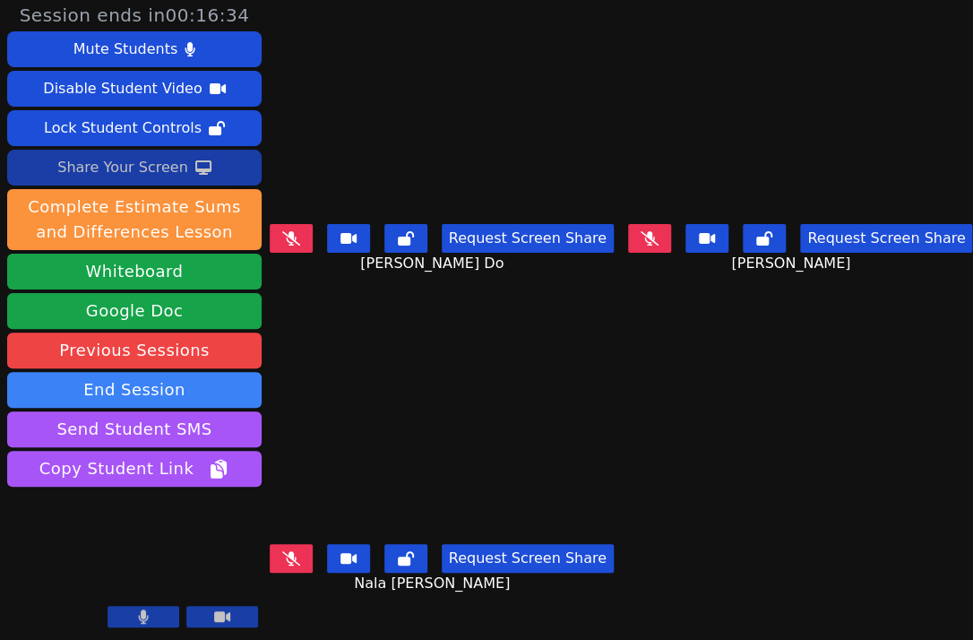
click at [662, 228] on div "Request Screen Share" at bounding box center [800, 238] width 344 height 29
click at [641, 231] on icon at bounding box center [650, 238] width 18 height 14
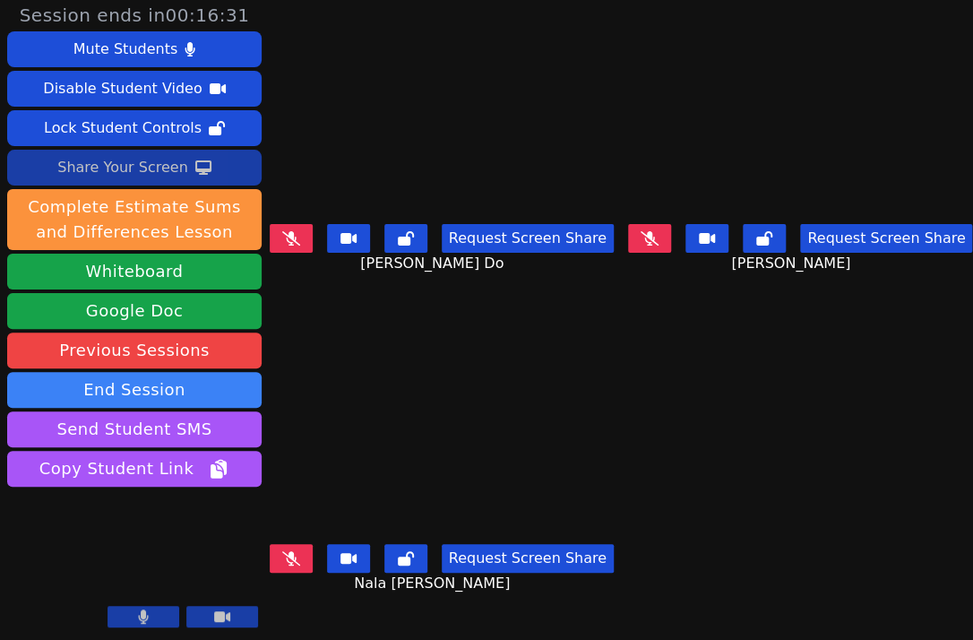
click at [641, 231] on icon at bounding box center [650, 238] width 18 height 14
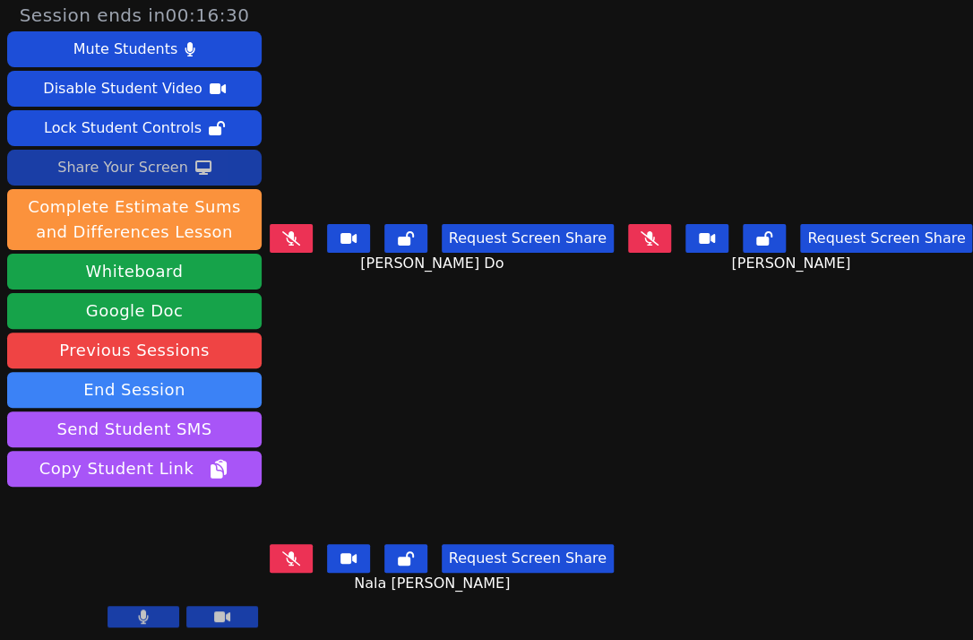
click at [641, 231] on icon at bounding box center [650, 238] width 18 height 14
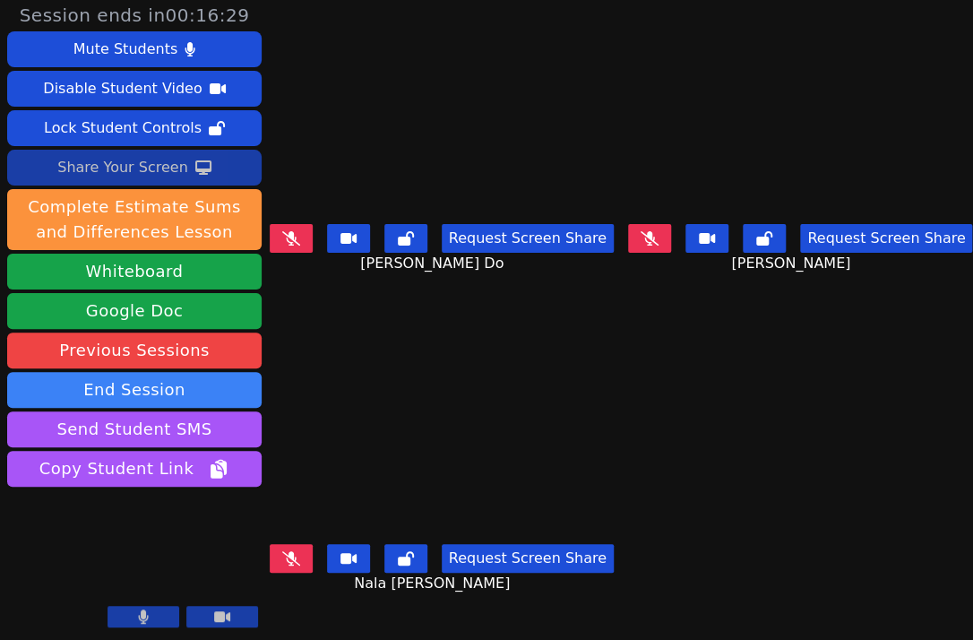
click at [641, 231] on icon at bounding box center [650, 238] width 18 height 14
click at [308, 276] on div "Request Screen Share Noelle Genevieve Do" at bounding box center [441, 253] width 345 height 72
click at [799, 368] on main "Noelle Genevieve Do Request Screen Share Noelle Genevieve Do Noemi Vazquez Varg…" at bounding box center [620, 316] width 703 height 640
drag, startPoint x: 373, startPoint y: 301, endPoint x: 450, endPoint y: 282, distance: 79.3
click at [373, 301] on div "Noelle Genevieve Do Request Screen Share Noelle Genevieve Do" at bounding box center [441, 156] width 345 height 320
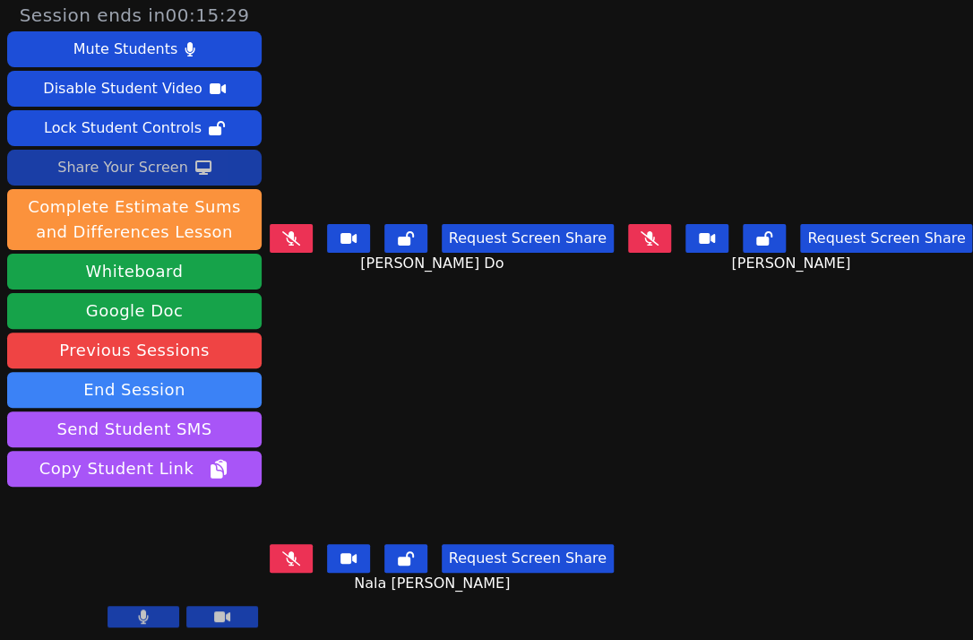
click at [394, 304] on div "Noelle Genevieve Do Request Screen Share Noelle Genevieve Do" at bounding box center [441, 156] width 345 height 320
click at [354, 315] on div "Nala Badua Request Screen Share Nala Badua" at bounding box center [441, 475] width 345 height 320
click at [383, 315] on div "Nala Badua Request Screen Share Nala Badua" at bounding box center [441, 475] width 345 height 320
click at [307, 277] on div "Request Screen Share Noelle Genevieve Do" at bounding box center [441, 253] width 345 height 72
click at [288, 551] on icon at bounding box center [291, 558] width 18 height 14
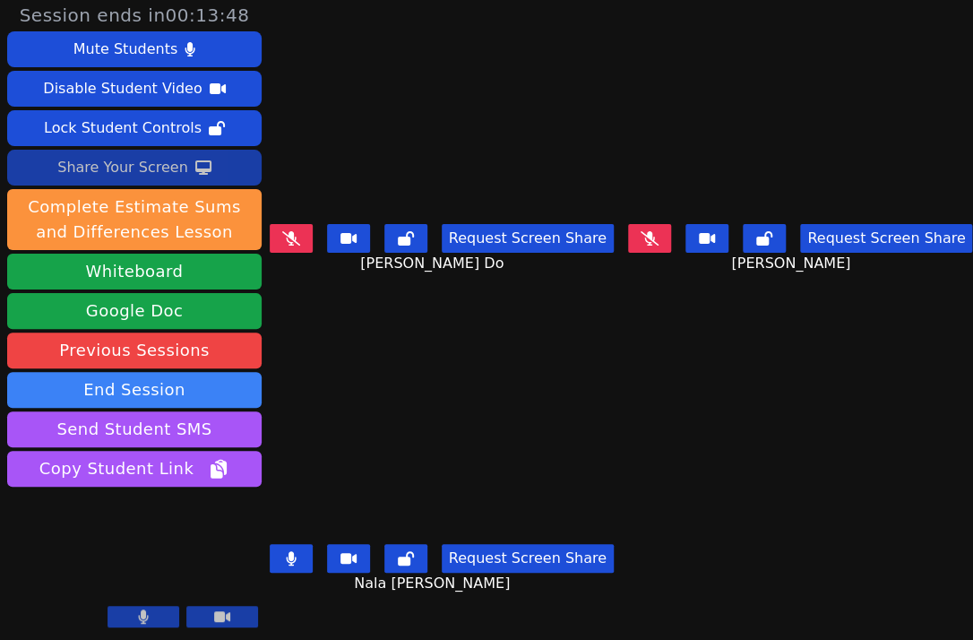
click at [305, 548] on button at bounding box center [291, 558] width 43 height 29
click at [645, 232] on icon at bounding box center [650, 238] width 18 height 14
drag, startPoint x: 294, startPoint y: 369, endPoint x: 318, endPoint y: 363, distance: 25.0
click at [294, 369] on video at bounding box center [441, 439] width 345 height 194
click at [651, 228] on button at bounding box center [649, 238] width 43 height 29
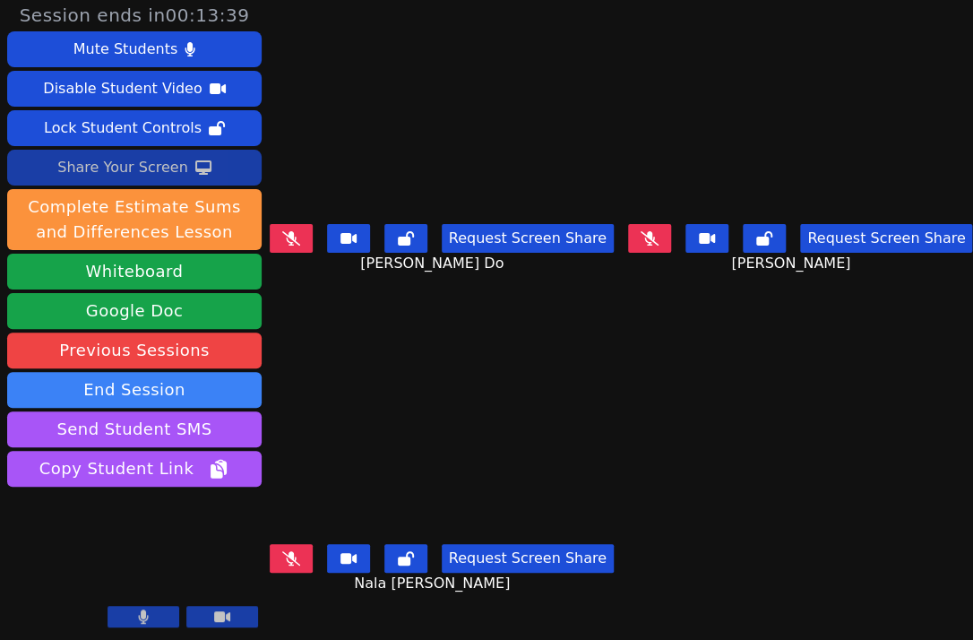
click at [300, 544] on button at bounding box center [291, 558] width 43 height 29
click at [270, 352] on video at bounding box center [441, 439] width 345 height 194
click at [383, 297] on div "Noelle Genevieve Do Request Screen Share Noelle Genevieve Do" at bounding box center [441, 156] width 345 height 320
click at [330, 289] on div "Noelle Genevieve Do Request Screen Share Noelle Genevieve Do" at bounding box center [441, 156] width 345 height 320
click at [413, 300] on div "Noelle Genevieve Do Request Screen Share Noelle Genevieve Do" at bounding box center [441, 156] width 345 height 320
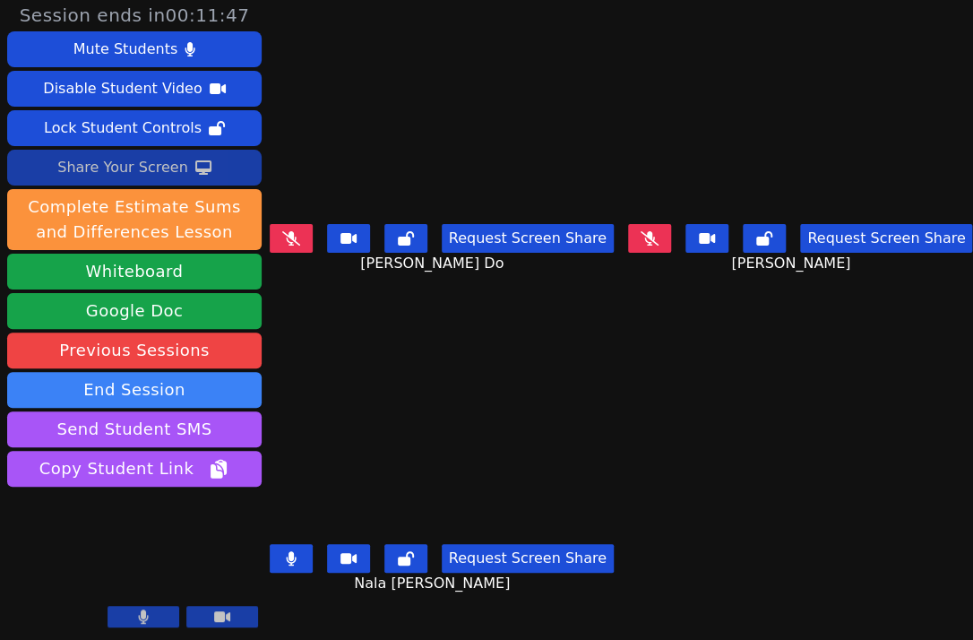
click at [330, 297] on div "Noelle Genevieve Do Request Screen Share Noelle Genevieve Do" at bounding box center [441, 156] width 345 height 320
click at [377, 293] on div "Noelle Genevieve Do Request Screen Share Noelle Genevieve Do" at bounding box center [441, 156] width 345 height 320
click at [330, 282] on div "Noelle Genevieve Do Request Screen Share Noelle Genevieve Do" at bounding box center [441, 156] width 345 height 320
click at [376, 323] on div "Nala Badua Request Screen Share Nala Badua" at bounding box center [441, 475] width 345 height 320
click at [392, 315] on div "Nala Badua Request Screen Share Nala Badua" at bounding box center [441, 475] width 345 height 320
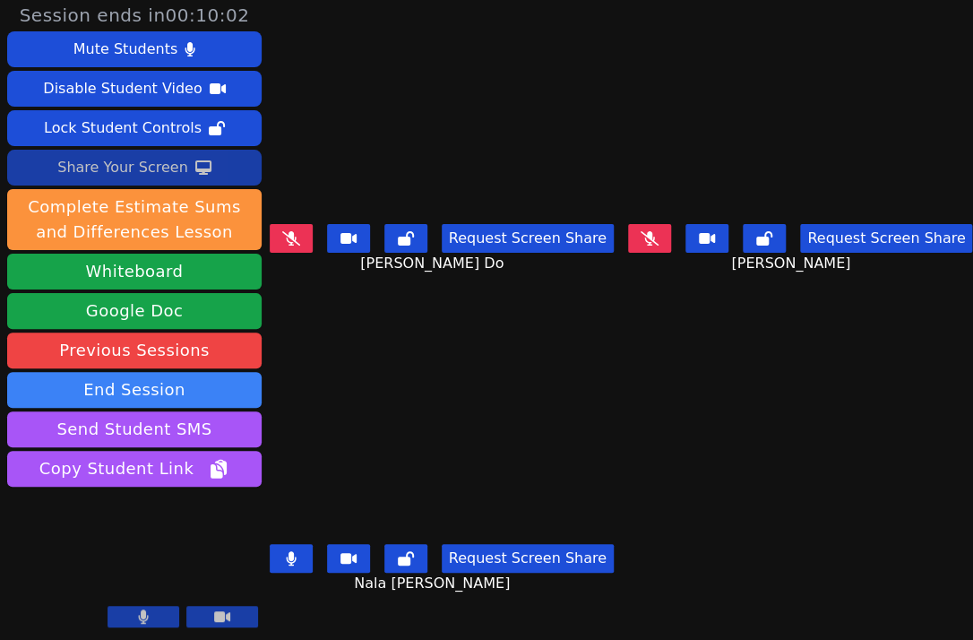
click at [330, 364] on video at bounding box center [441, 439] width 345 height 194
click at [323, 292] on div "Noelle Genevieve Do Request Screen Share Noelle Genevieve Do" at bounding box center [441, 156] width 345 height 320
click at [366, 383] on video at bounding box center [441, 439] width 345 height 194
click at [400, 455] on video at bounding box center [441, 439] width 345 height 194
click at [337, 349] on video at bounding box center [441, 439] width 345 height 194
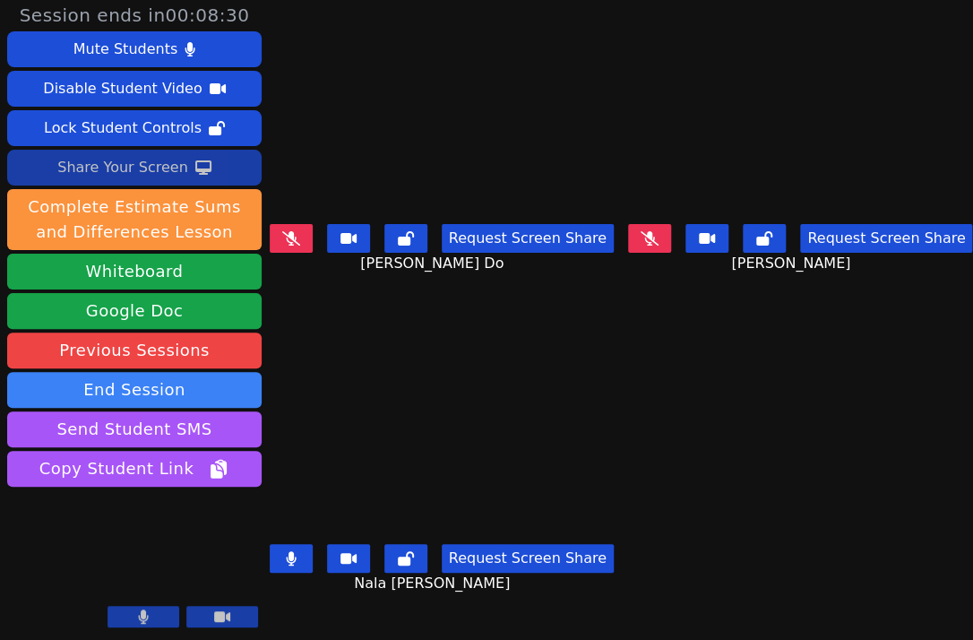
click at [400, 302] on div "Noelle Genevieve Do Request Screen Share Noelle Genevieve Do" at bounding box center [441, 156] width 345 height 320
click at [384, 300] on div "Noelle Genevieve Do Request Screen Share Noelle Genevieve Do" at bounding box center [441, 156] width 345 height 320
click at [357, 301] on div "Noelle Genevieve Do Request Screen Share Noelle Genevieve Do" at bounding box center [441, 156] width 345 height 320
click at [386, 285] on div "Noelle Genevieve Do Request Screen Share Noelle Genevieve Do" at bounding box center [441, 156] width 345 height 320
click at [394, 289] on div "Noelle Genevieve Do Request Screen Share Noelle Genevieve Do" at bounding box center [441, 156] width 345 height 320
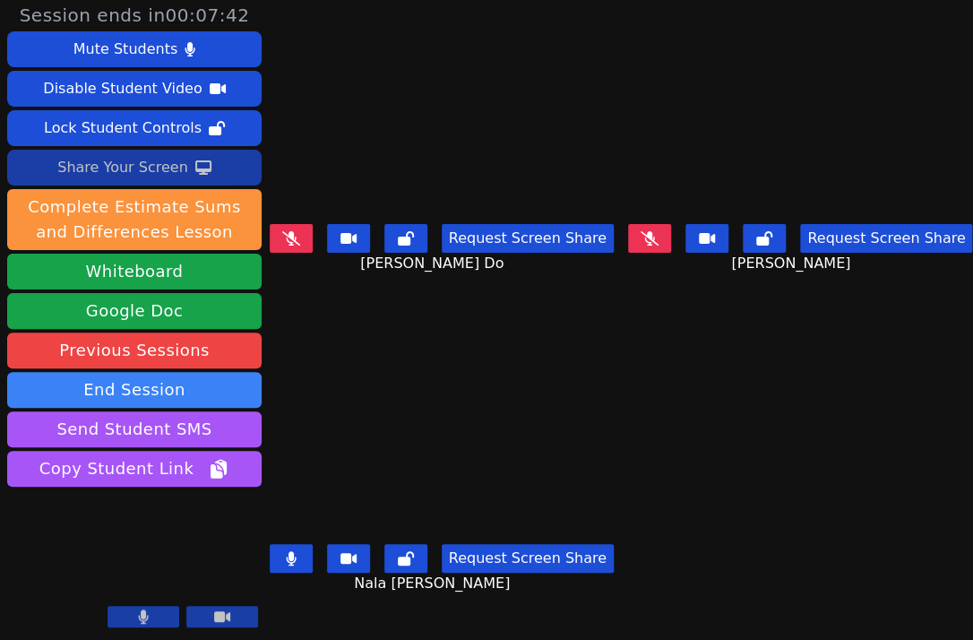
click at [383, 320] on div "Nala Badua Request Screen Share Nala Badua" at bounding box center [441, 475] width 345 height 320
click at [412, 415] on video at bounding box center [441, 439] width 345 height 194
click at [380, 423] on video at bounding box center [441, 439] width 345 height 194
click at [301, 443] on video at bounding box center [441, 439] width 345 height 194
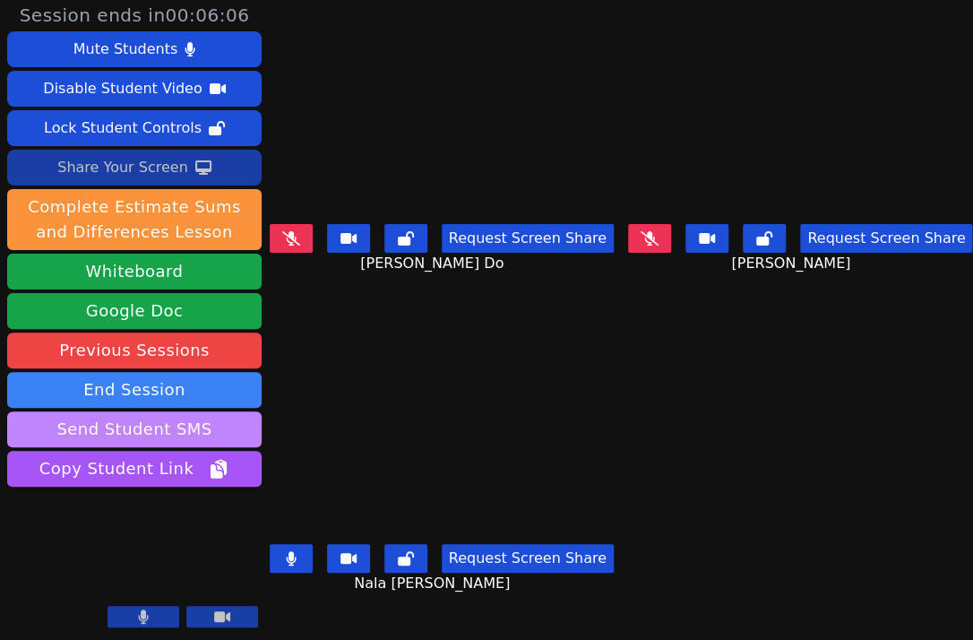
click at [261, 417] on button "Send Student SMS" at bounding box center [134, 429] width 254 height 36
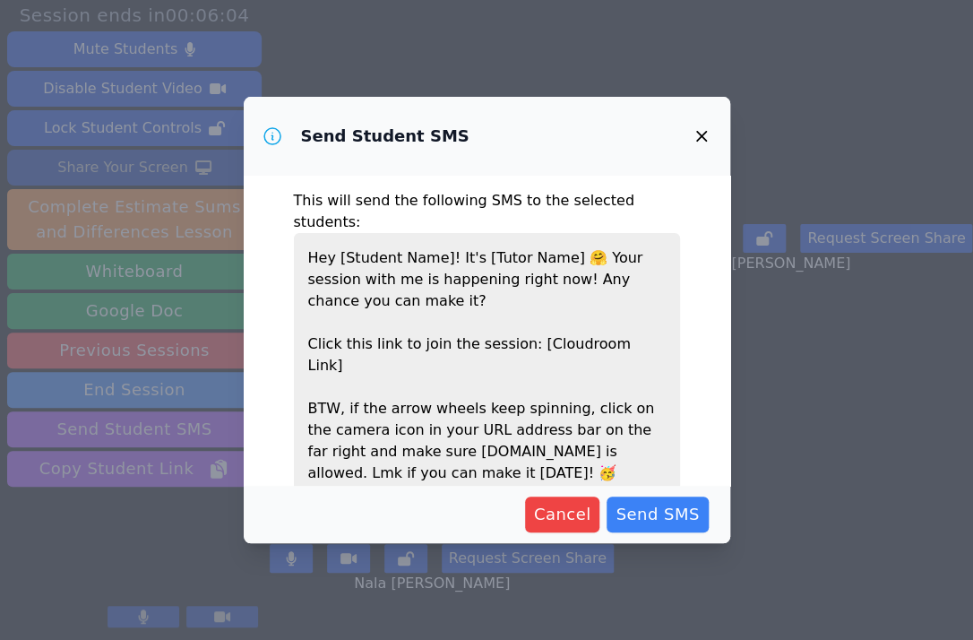
click at [702, 148] on button "button" at bounding box center [701, 136] width 43 height 43
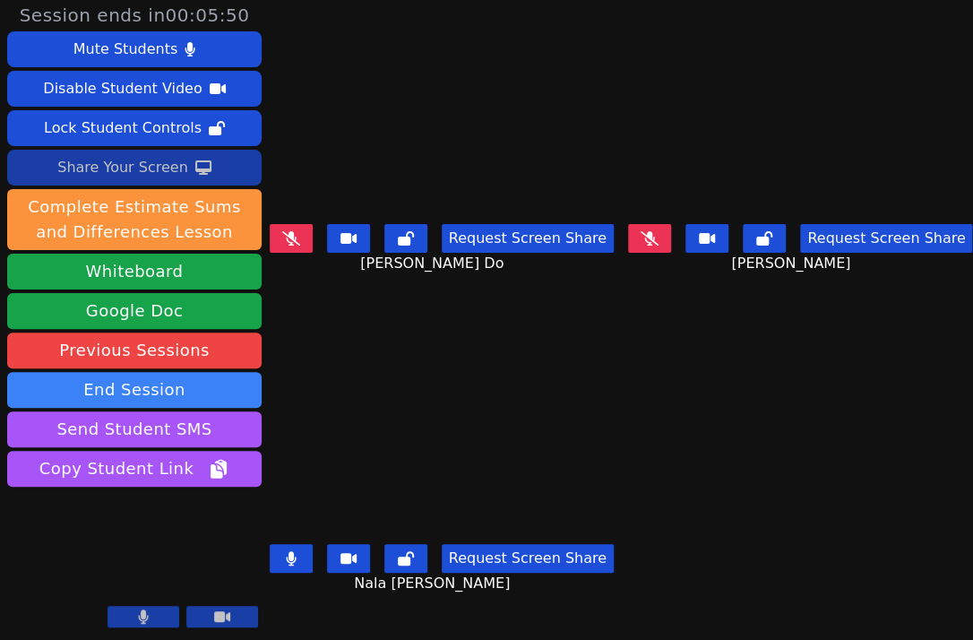
click at [317, 315] on div "Nala Badua Request Screen Share Nala Badua" at bounding box center [441, 475] width 345 height 320
click at [365, 349] on video at bounding box center [441, 439] width 345 height 194
click at [293, 551] on icon at bounding box center [291, 558] width 10 height 14
click at [305, 228] on button at bounding box center [291, 238] width 43 height 29
click at [312, 327] on div "Nala Badua Request Screen Share Nala Badua" at bounding box center [441, 475] width 345 height 320
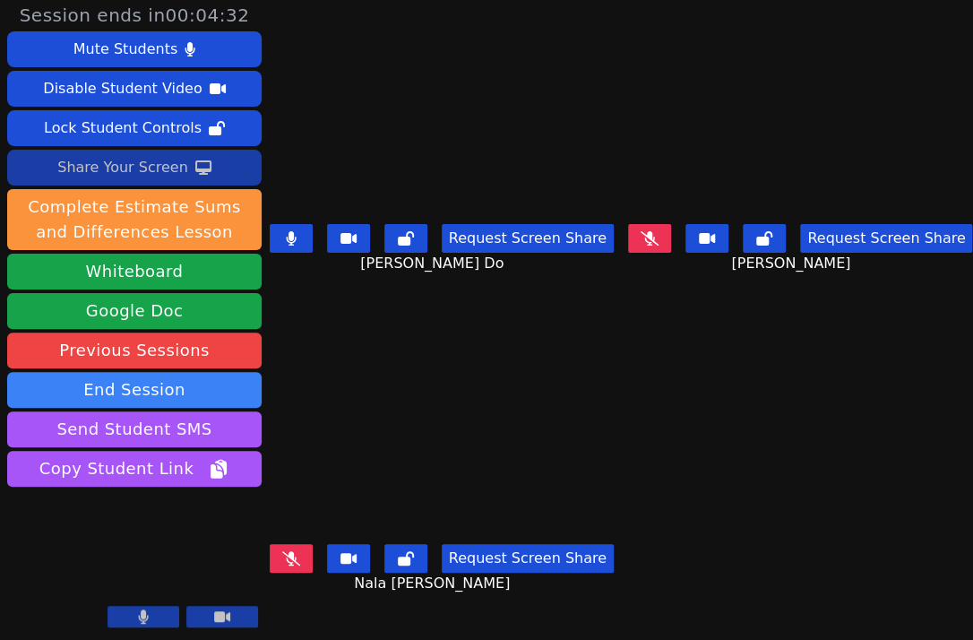
click at [314, 320] on div "Nala Badua Request Screen Share Nala Badua" at bounding box center [441, 475] width 345 height 320
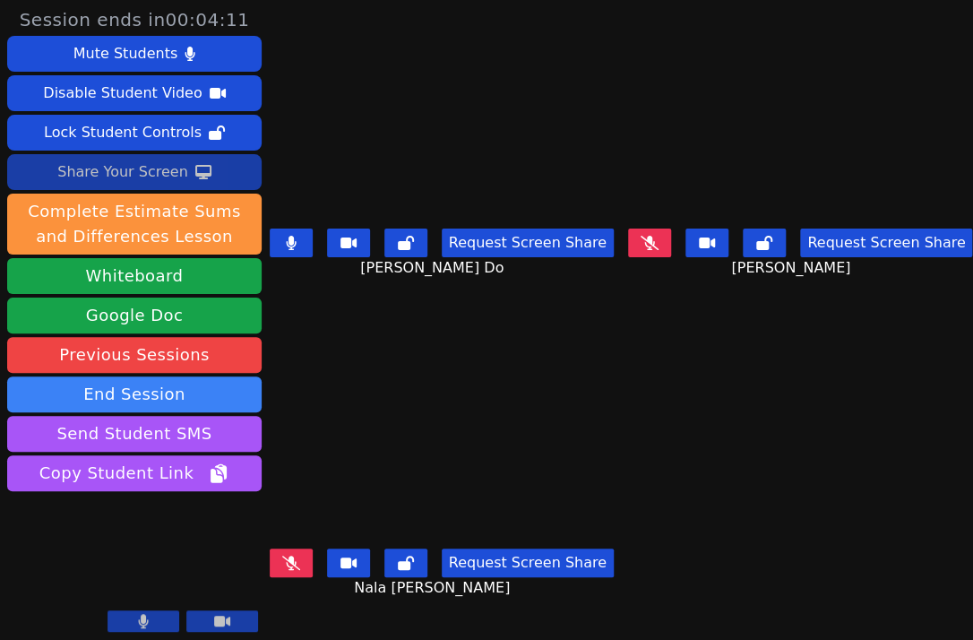
click at [354, 322] on div "Nala Badua Request Screen Share Nala Badua" at bounding box center [441, 480] width 345 height 320
click at [309, 300] on div "Noelle Genevieve Do Request Screen Share Noelle Genevieve Do" at bounding box center [441, 160] width 345 height 320
click at [381, 332] on div "Nala Badua Request Screen Share Nala Badua" at bounding box center [441, 480] width 345 height 320
drag, startPoint x: 363, startPoint y: 321, endPoint x: 608, endPoint y: 240, distance: 258.4
click at [363, 321] on div "Nala Badua Request Screen Share Nala Badua" at bounding box center [441, 480] width 345 height 320
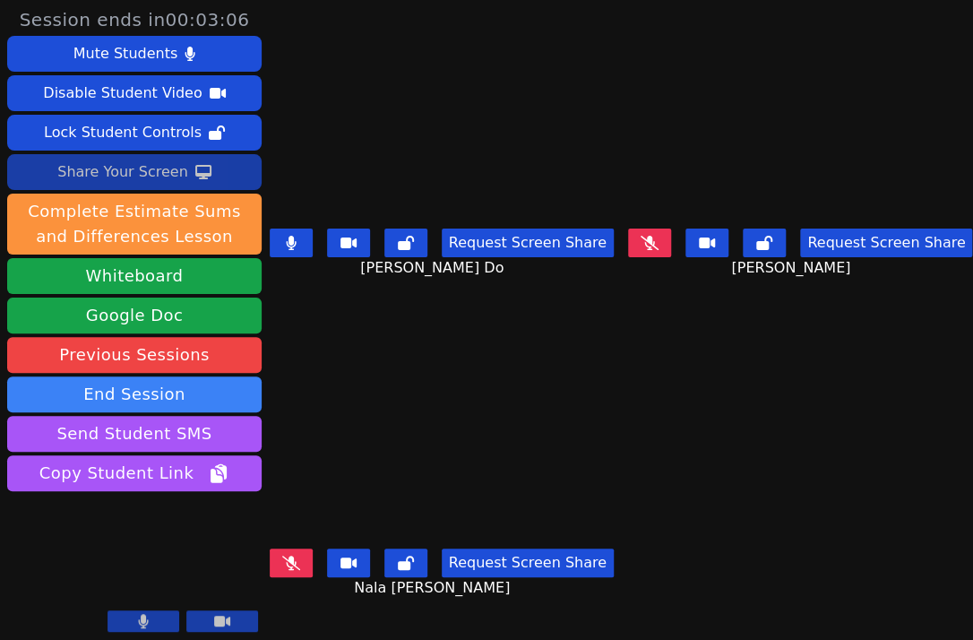
click at [374, 336] on div "Nala Badua Request Screen Share Nala Badua" at bounding box center [441, 480] width 345 height 320
click at [301, 320] on div "Nala Badua Request Screen Share Nala Badua" at bounding box center [441, 480] width 345 height 320
click at [400, 305] on div "Noelle Genevieve Do Request Screen Share Noelle Genevieve Do" at bounding box center [441, 160] width 345 height 320
click at [355, 306] on div "Noelle Genevieve Do Request Screen Share Noelle Genevieve Do" at bounding box center [441, 160] width 345 height 320
click at [361, 299] on div "Noelle Genevieve Do Request Screen Share Noelle Genevieve Do" at bounding box center [441, 160] width 345 height 320
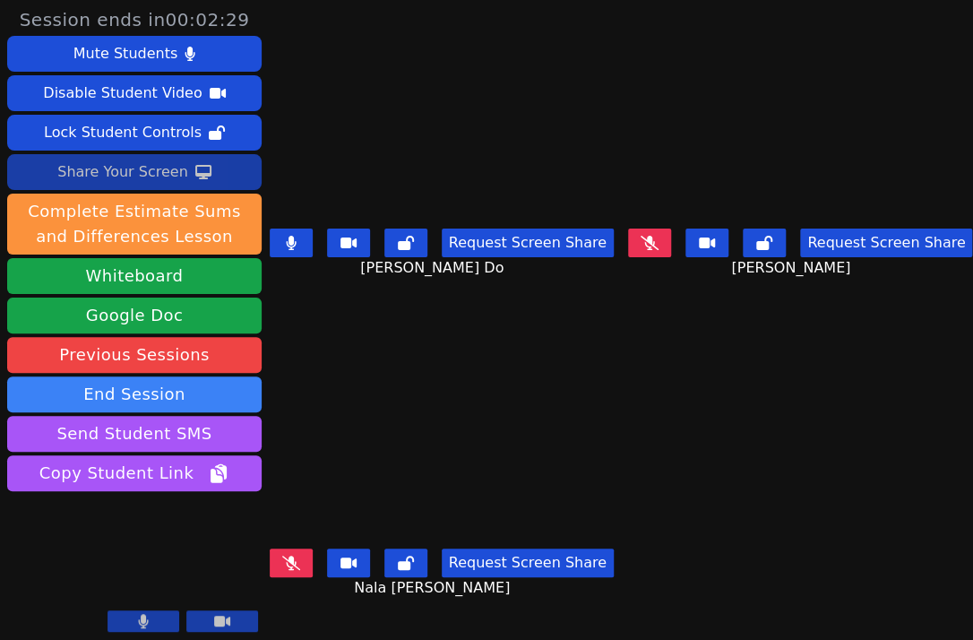
click at [325, 275] on div "Request Screen Share Noelle Genevieve Do" at bounding box center [441, 257] width 345 height 72
click at [338, 305] on div "Noelle Genevieve Do Request Screen Share Noelle Genevieve Do" at bounding box center [441, 160] width 345 height 320
click at [329, 328] on div "Nala Badua Request Screen Share Nala Badua" at bounding box center [441, 480] width 345 height 320
click at [319, 340] on div "Nala Badua Request Screen Share Nala Badua" at bounding box center [441, 480] width 345 height 320
click at [354, 367] on video at bounding box center [441, 444] width 345 height 194
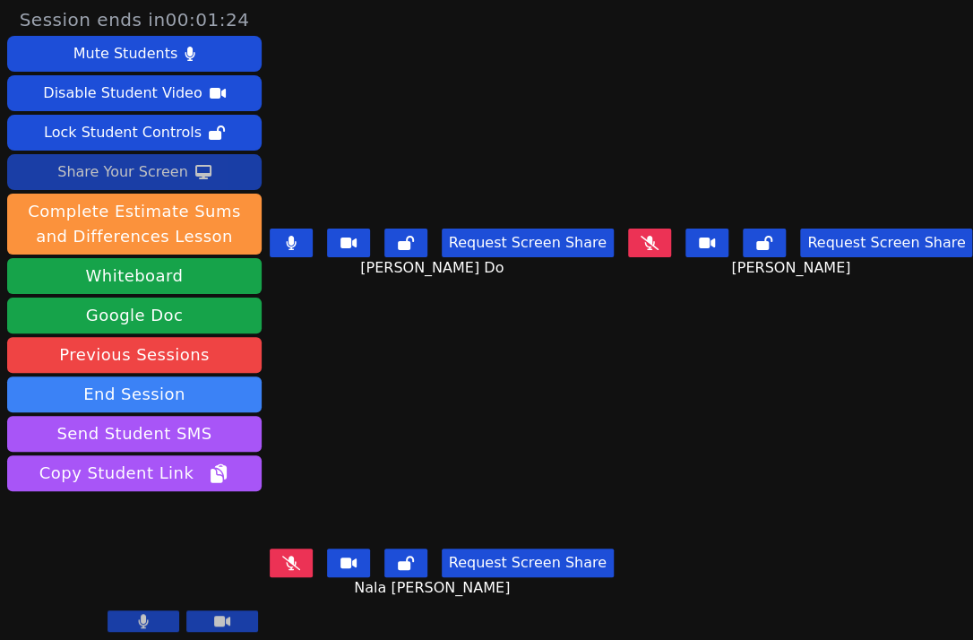
click at [316, 361] on video at bounding box center [441, 444] width 345 height 194
click at [327, 335] on div "Nala Badua Request Screen Share Nala Badua" at bounding box center [441, 480] width 345 height 320
click at [297, 560] on button at bounding box center [291, 562] width 43 height 29
click at [303, 548] on button at bounding box center [291, 562] width 43 height 29
click at [641, 236] on icon at bounding box center [650, 243] width 18 height 14
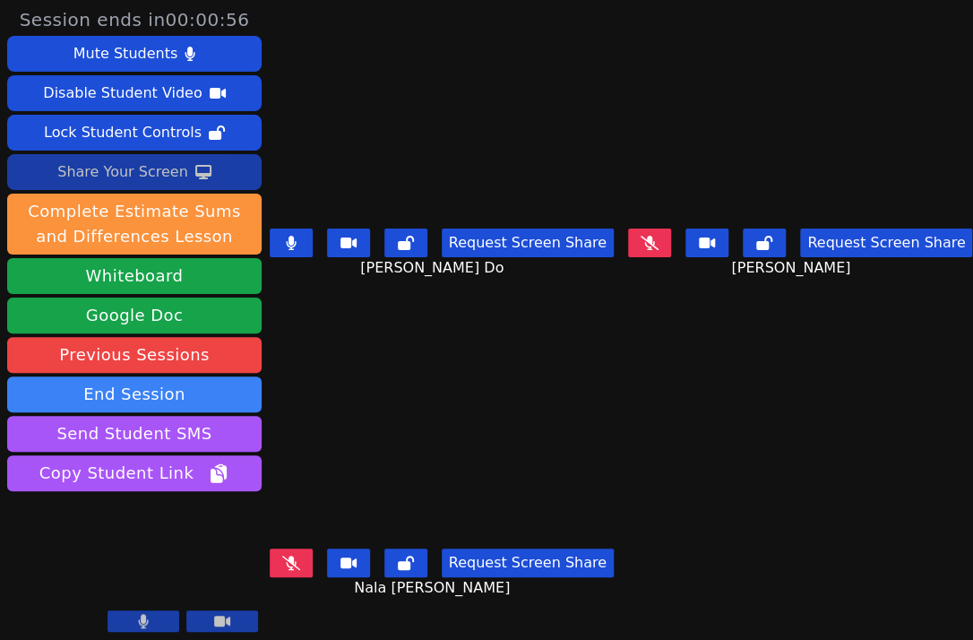
click at [294, 221] on div "Request Screen Share Noelle Genevieve Do" at bounding box center [441, 257] width 345 height 72
click at [281, 307] on div "Noelle Genevieve Do Request Screen Share Noelle Genevieve Do" at bounding box center [441, 160] width 345 height 320
click at [648, 228] on button at bounding box center [649, 242] width 43 height 29
click at [287, 235] on button at bounding box center [291, 242] width 43 height 29
click at [366, 320] on div "Nala Badua Request Screen Share Nala Badua" at bounding box center [441, 480] width 345 height 320
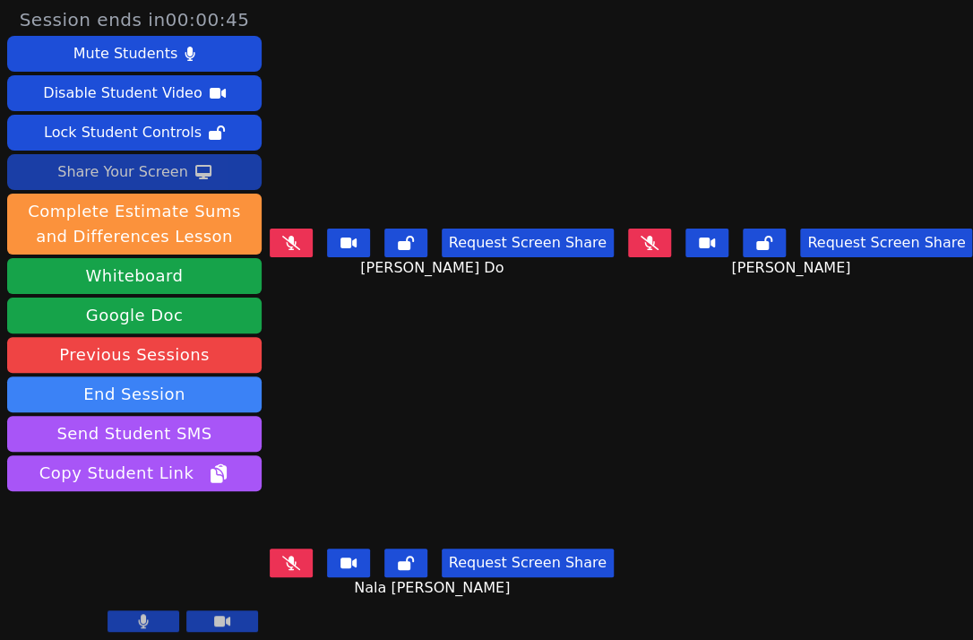
click at [641, 238] on icon at bounding box center [650, 243] width 18 height 14
click at [328, 293] on div "Noelle Genevieve Do Request Screen Share Noelle Genevieve Do" at bounding box center [441, 160] width 345 height 320
click at [328, 332] on div "Nala Badua Request Screen Share Nala Badua" at bounding box center [441, 480] width 345 height 320
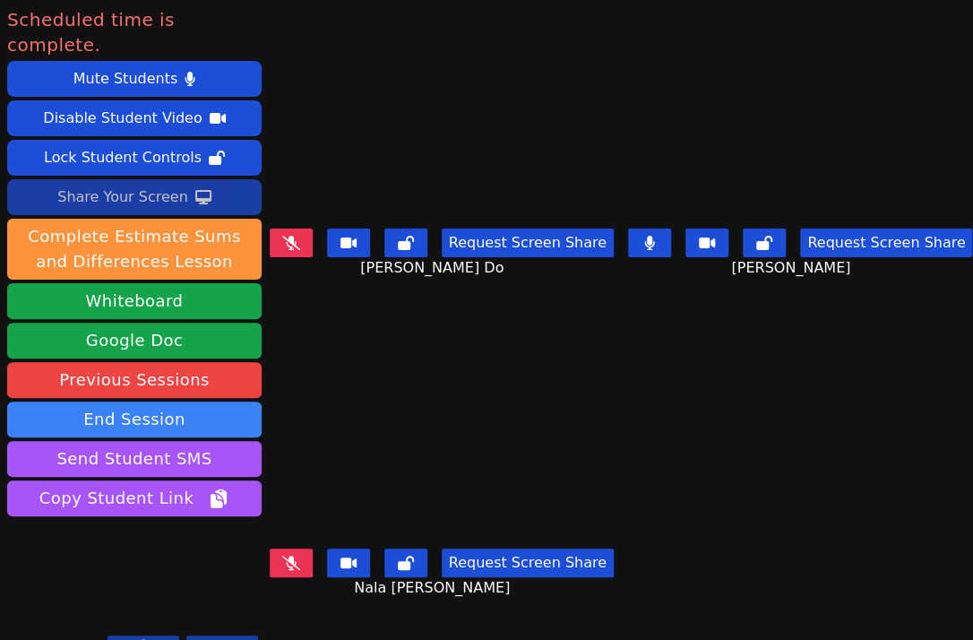
click at [303, 335] on div "Nala Badua Request Screen Share Nala Badua" at bounding box center [441, 480] width 345 height 320
click at [321, 300] on div "Noelle Genevieve Do Request Screen Share Noelle Genevieve Do" at bounding box center [441, 160] width 345 height 320
drag, startPoint x: 335, startPoint y: 306, endPoint x: 348, endPoint y: 302, distance: 13.3
click at [335, 306] on div "Noelle Genevieve Do Request Screen Share Noelle Genevieve Do" at bounding box center [441, 160] width 345 height 320
click at [73, 544] on video at bounding box center [134, 591] width 254 height 143
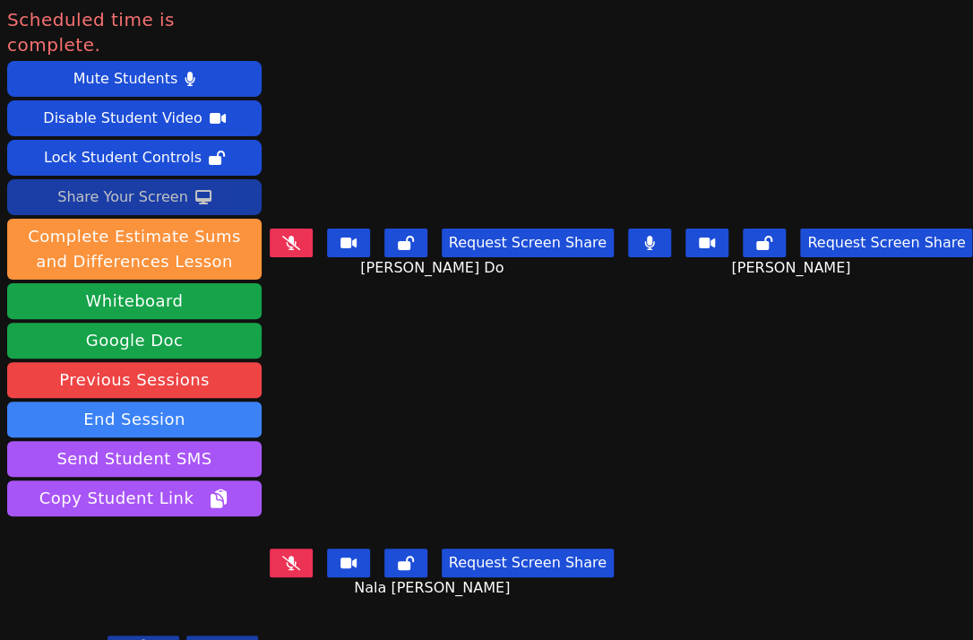
scroll to position [4, 0]
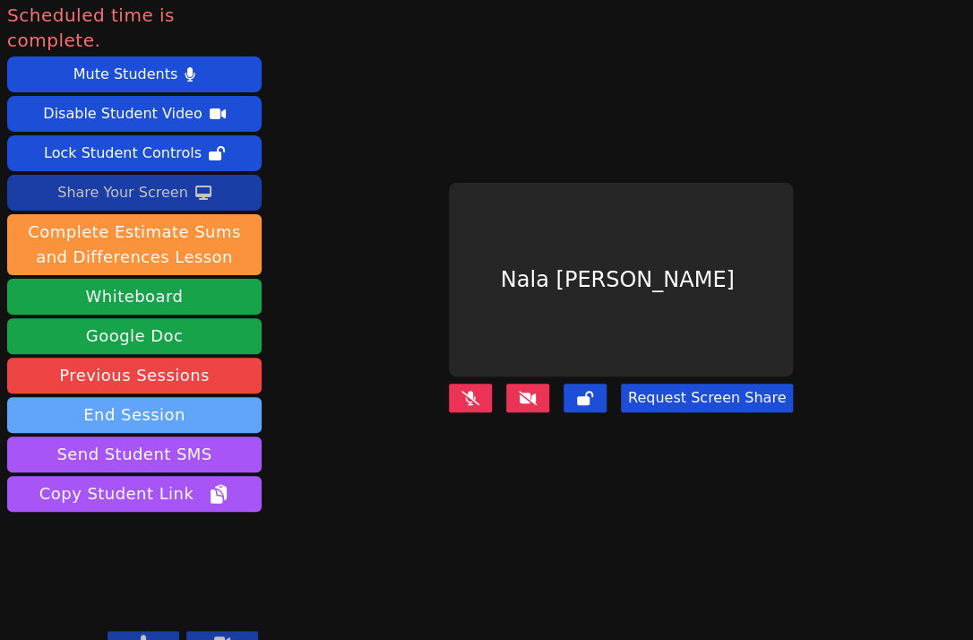
click at [224, 397] on button "End Session" at bounding box center [134, 415] width 254 height 36
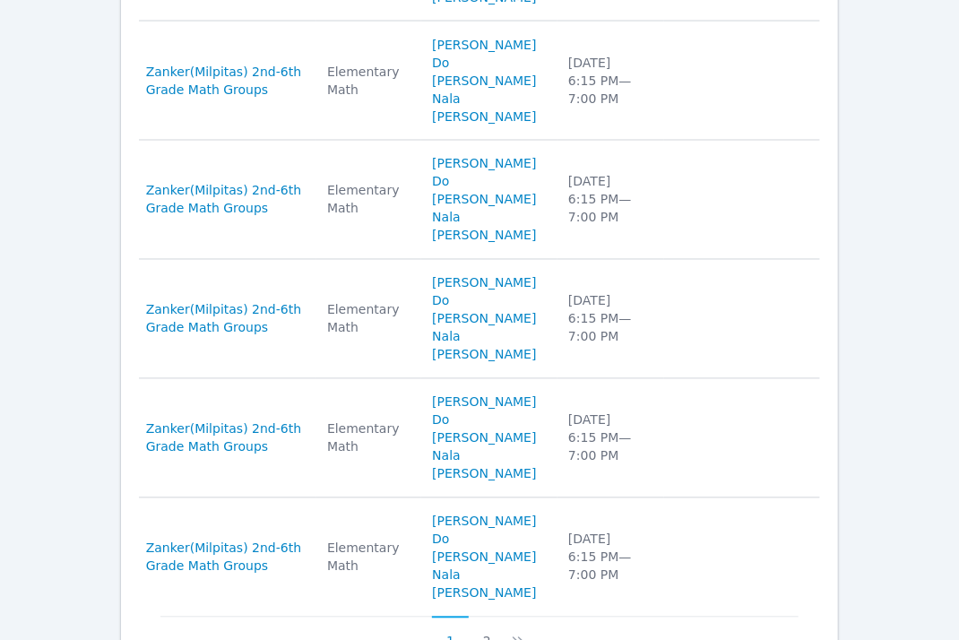
scroll to position [1269, 0]
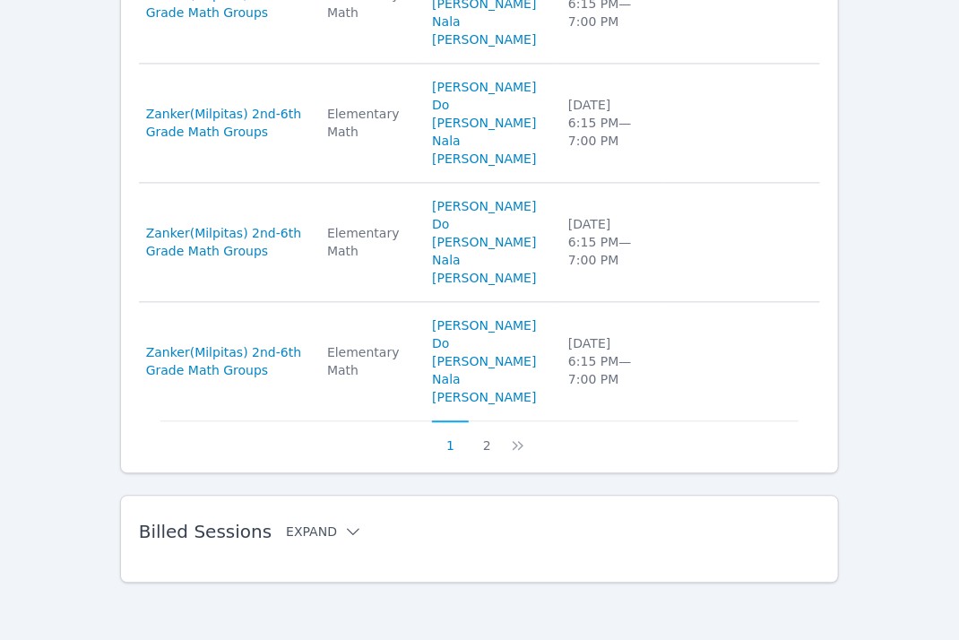
click at [294, 534] on button "Expand" at bounding box center [324, 531] width 76 height 18
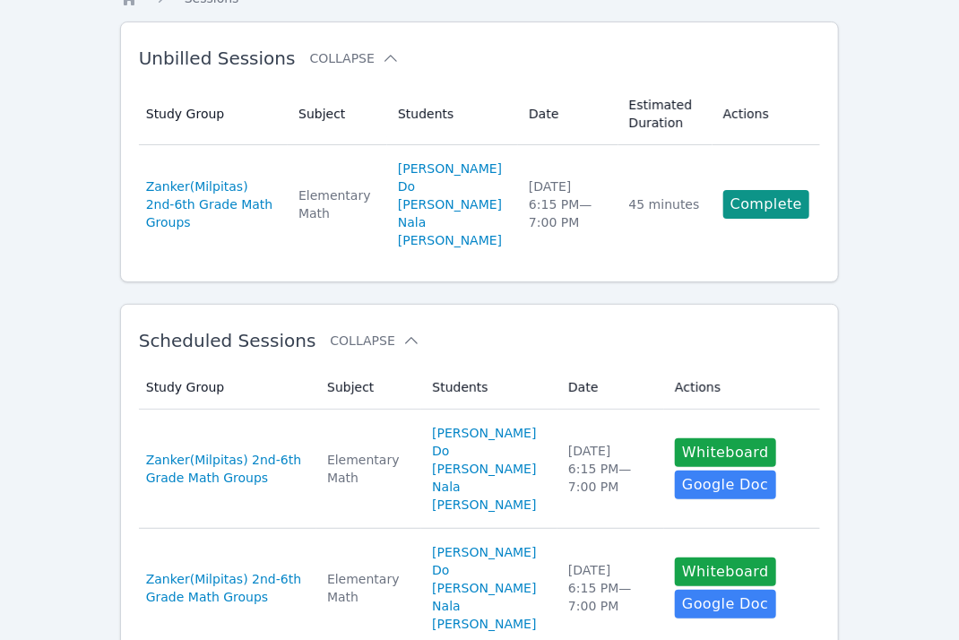
scroll to position [0, 0]
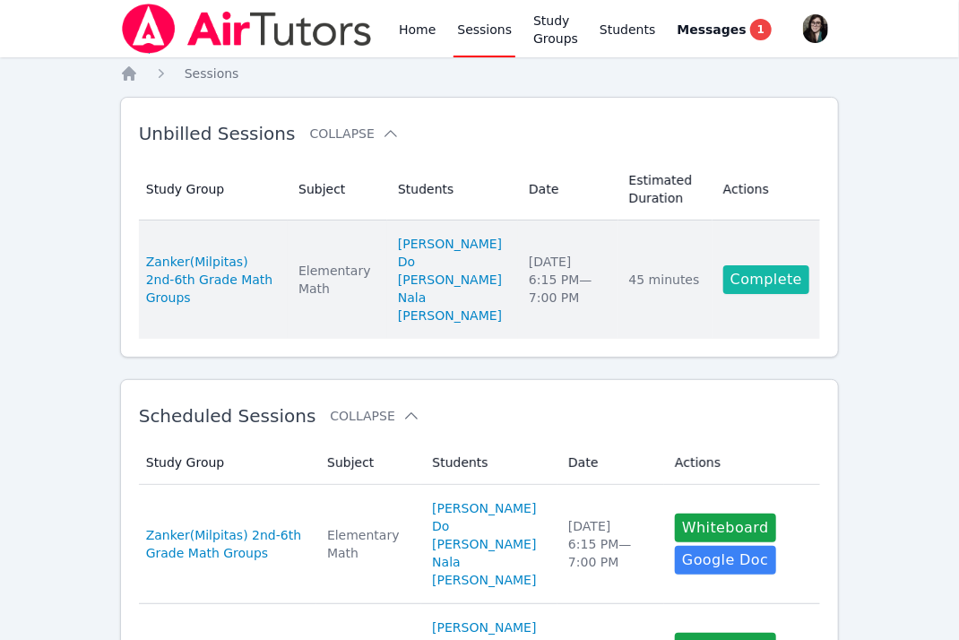
click at [774, 293] on link "Complete" at bounding box center [766, 279] width 86 height 29
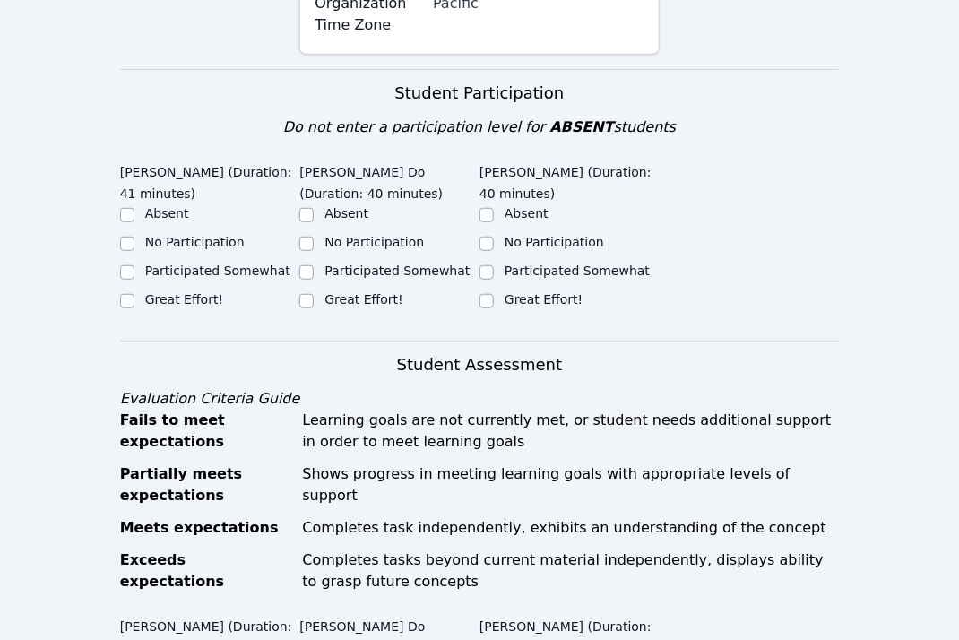
scroll to position [362, 0]
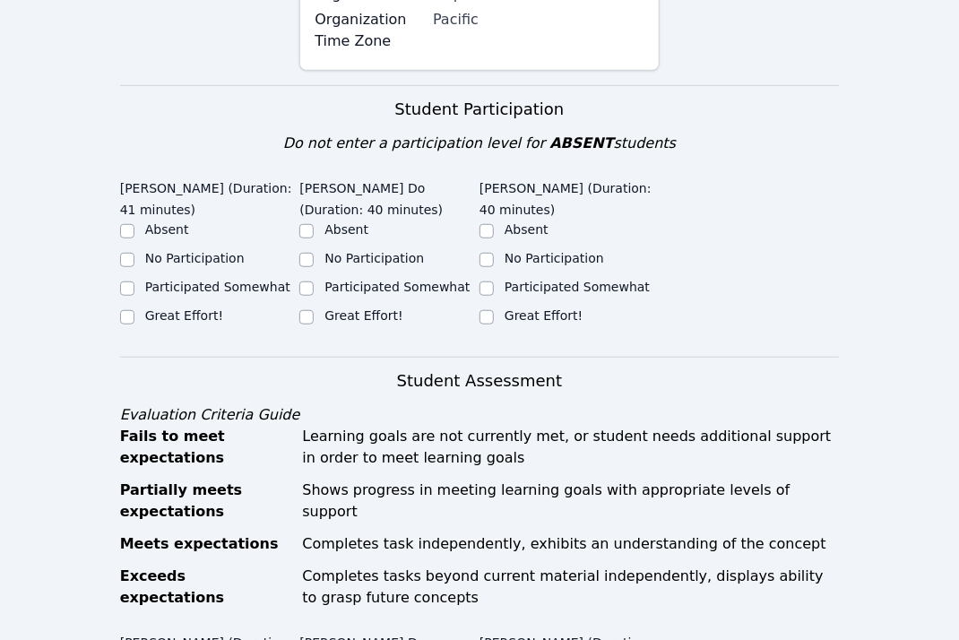
click at [161, 308] on label "Great Effort!" at bounding box center [184, 315] width 78 height 14
click at [134, 310] on input "Great Effort!" at bounding box center [127, 317] width 14 height 14
checkbox input "true"
click at [319, 306] on div "Great Effort!" at bounding box center [389, 317] width 180 height 22
click at [403, 306] on div "Great Effort!" at bounding box center [389, 317] width 180 height 22
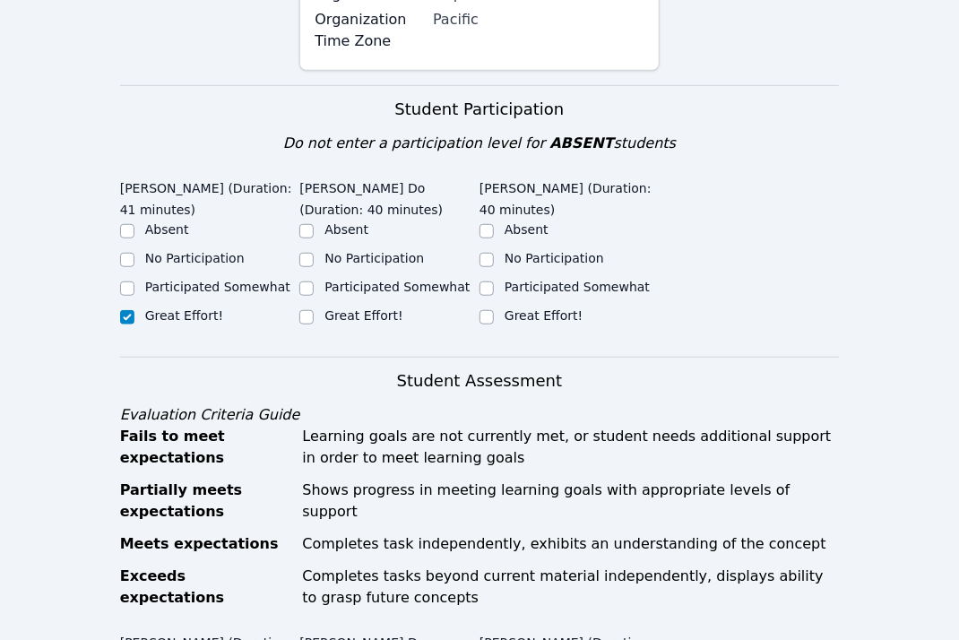
click at [382, 308] on label "Great Effort!" at bounding box center [363, 315] width 78 height 14
click at [314, 310] on input "Great Effort!" at bounding box center [306, 317] width 14 height 14
checkbox input "true"
click at [548, 306] on div "Great Effort!" at bounding box center [569, 317] width 180 height 22
click at [541, 308] on label "Great Effort!" at bounding box center [543, 315] width 78 height 14
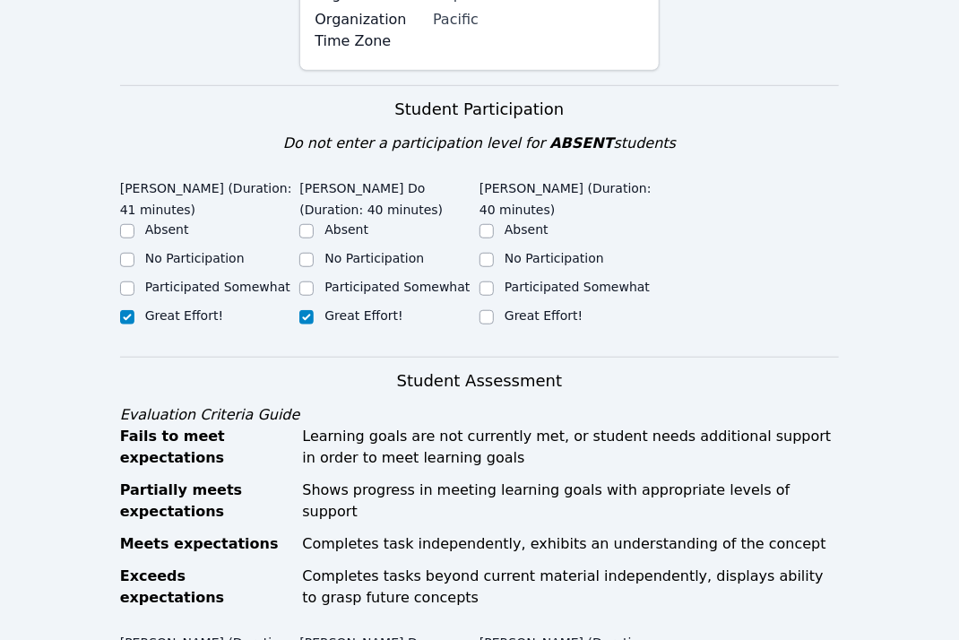
click at [494, 310] on input "Great Effort!" at bounding box center [486, 317] width 14 height 14
checkbox input "true"
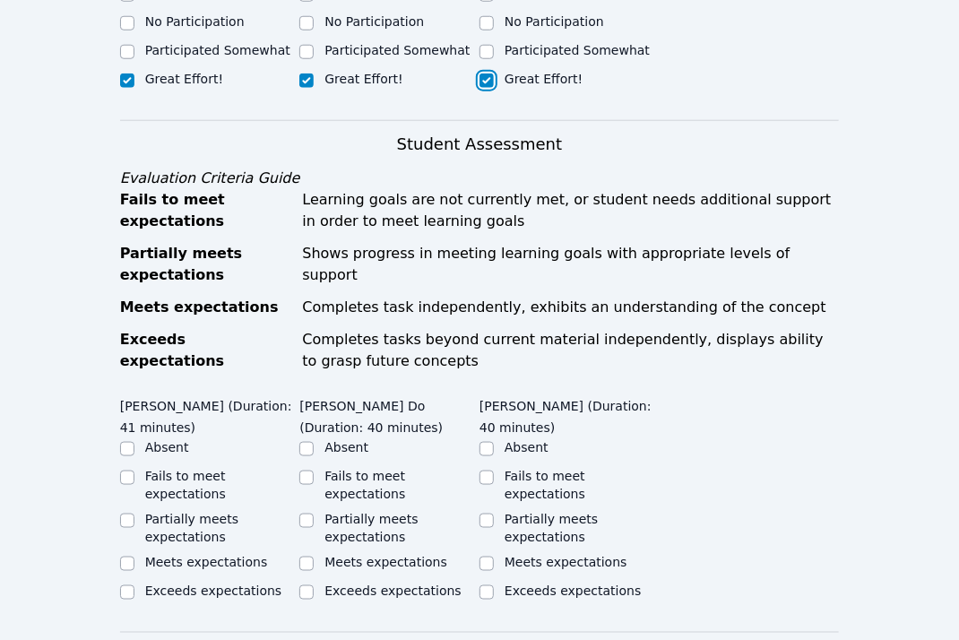
scroll to position [684, 0]
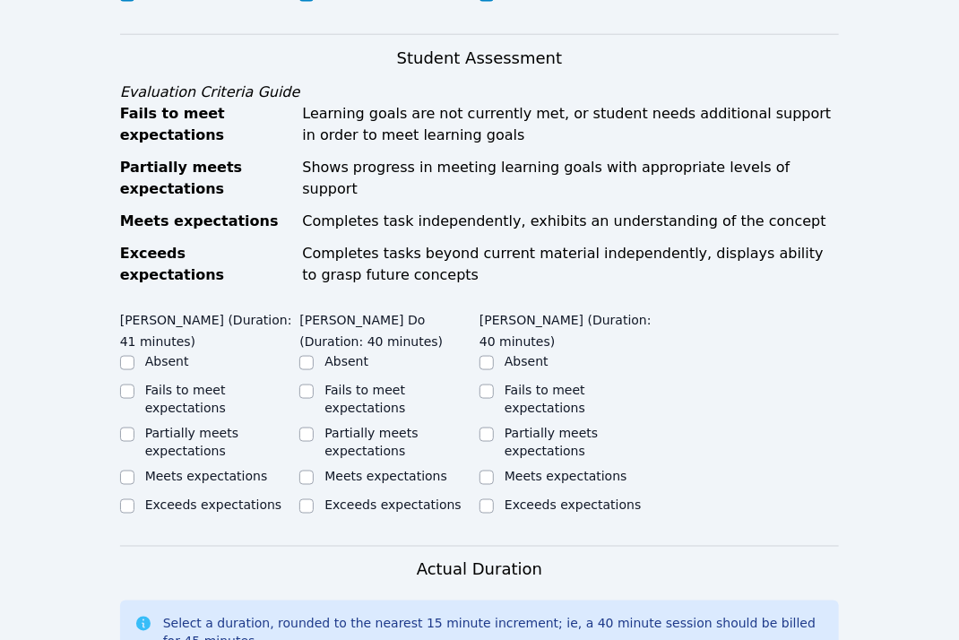
click at [191, 383] on label "Fails to meet expectations" at bounding box center [185, 399] width 81 height 32
click at [134, 384] on input "Fails to meet expectations" at bounding box center [127, 391] width 14 height 14
checkbox input "true"
click at [349, 355] on ul "Absent Fails to meet expectations Partially meets expectations Meets expectatio…" at bounding box center [389, 434] width 180 height 165
click at [341, 383] on label "Fails to meet expectations" at bounding box center [364, 399] width 81 height 32
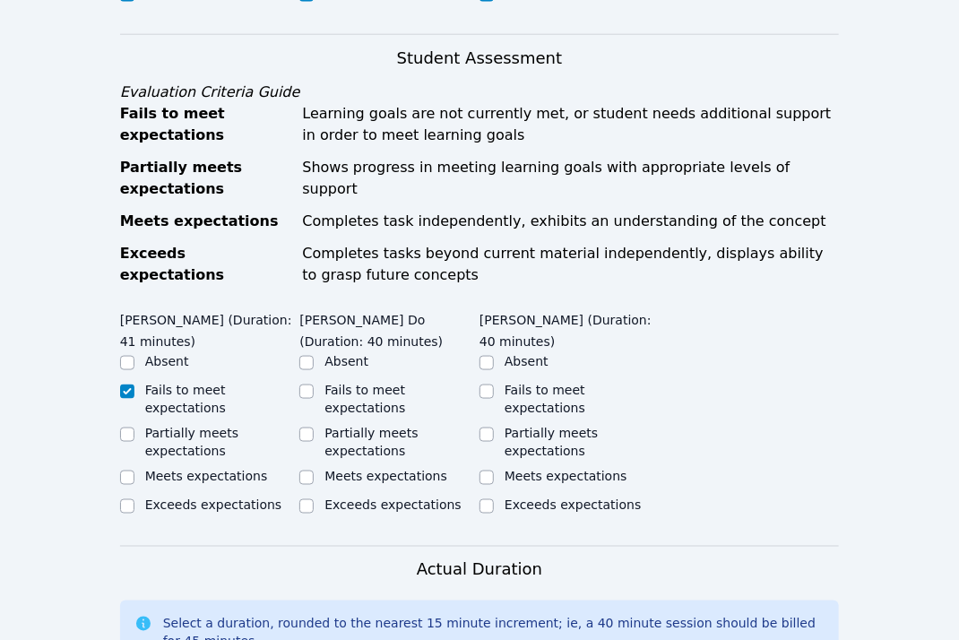
click at [314, 384] on input "Fails to meet expectations" at bounding box center [306, 391] width 14 height 14
checkbox input "true"
click at [558, 426] on label "Partially meets expectations" at bounding box center [550, 442] width 93 height 32
click at [494, 427] on input "Partially meets expectations" at bounding box center [486, 434] width 14 height 14
checkbox input "true"
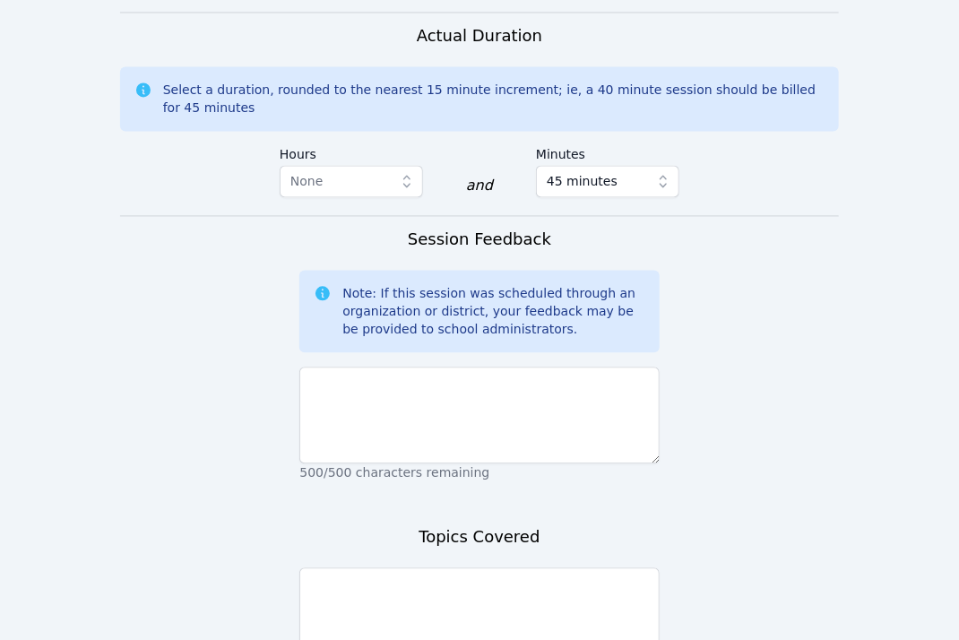
scroll to position [1225, 0]
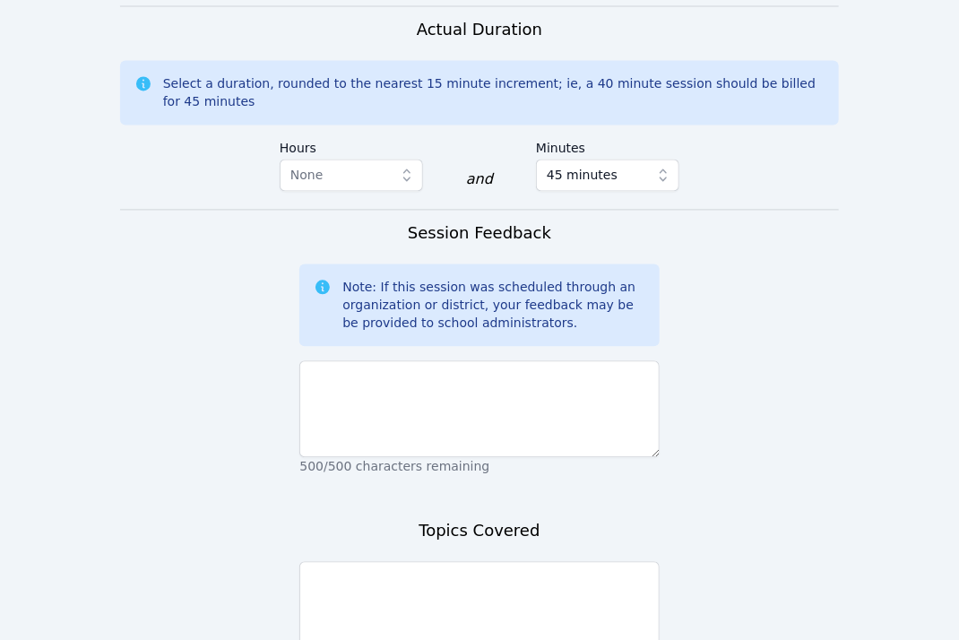
click at [442, 518] on div "Topics Covered 500/500 characters remaining" at bounding box center [478, 606] width 359 height 176
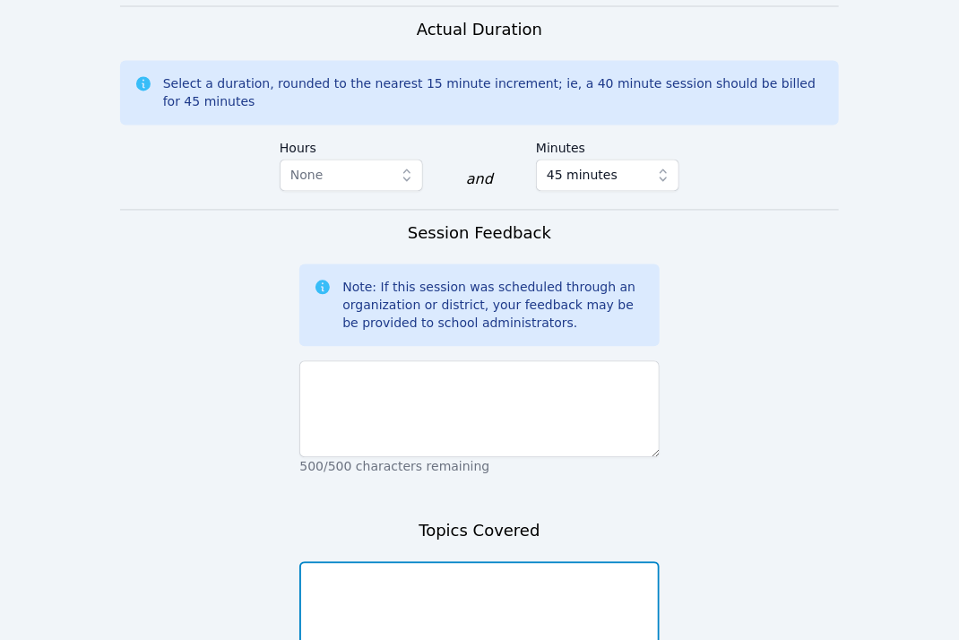
click at [430, 561] on textarea at bounding box center [478, 609] width 359 height 97
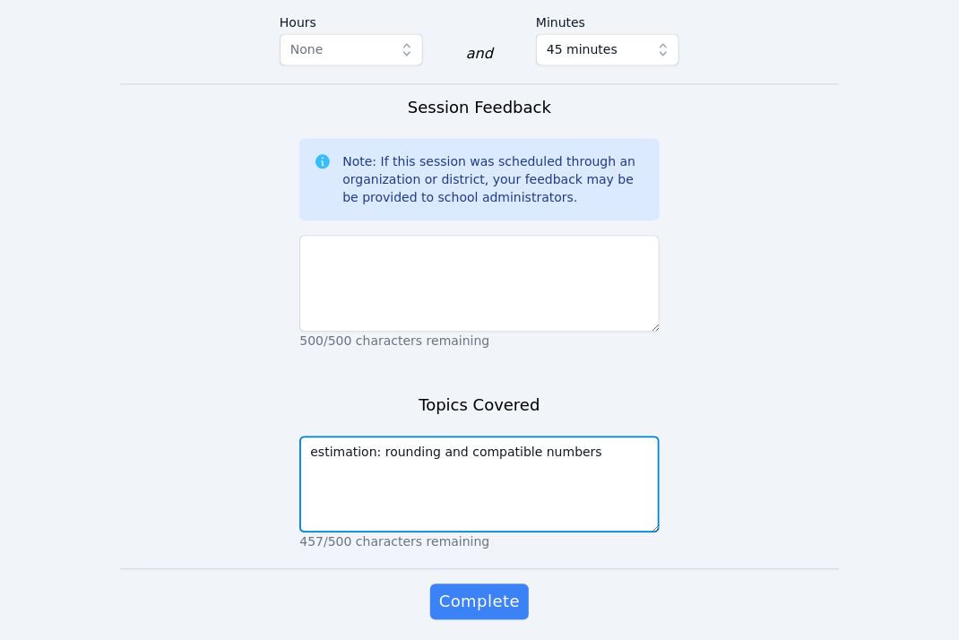
type textarea "estimation: rounding and compatible numbers"
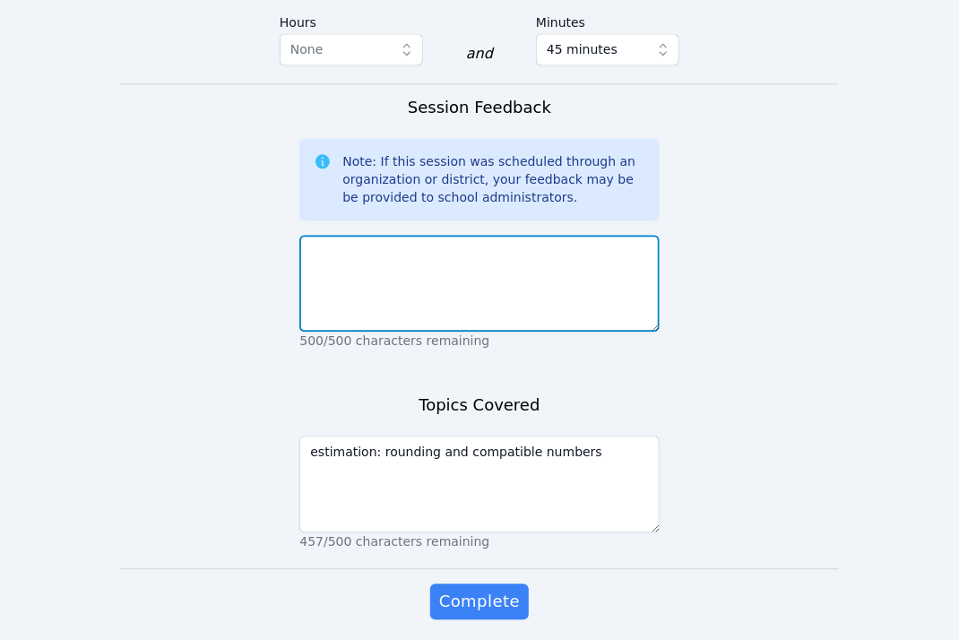
click at [455, 278] on textarea at bounding box center [478, 283] width 359 height 97
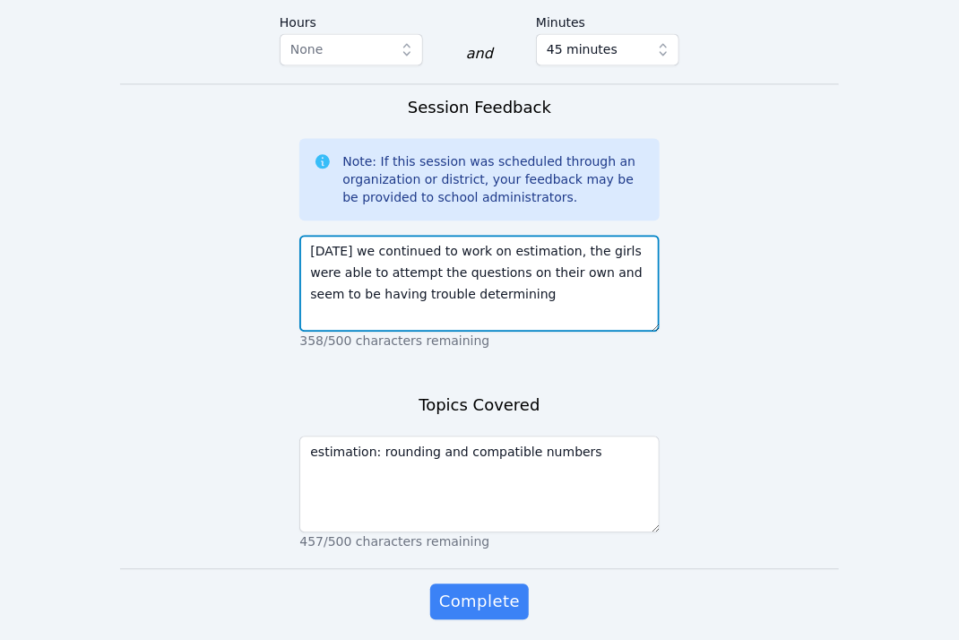
click at [542, 261] on textarea "[DATE] we continued to work on estimation, the girls were able to attempt the q…" at bounding box center [478, 283] width 359 height 97
click at [405, 271] on textarea "[DATE] we continued to work on estimation, the girls were able to attempt the q…" at bounding box center [478, 283] width 359 height 97
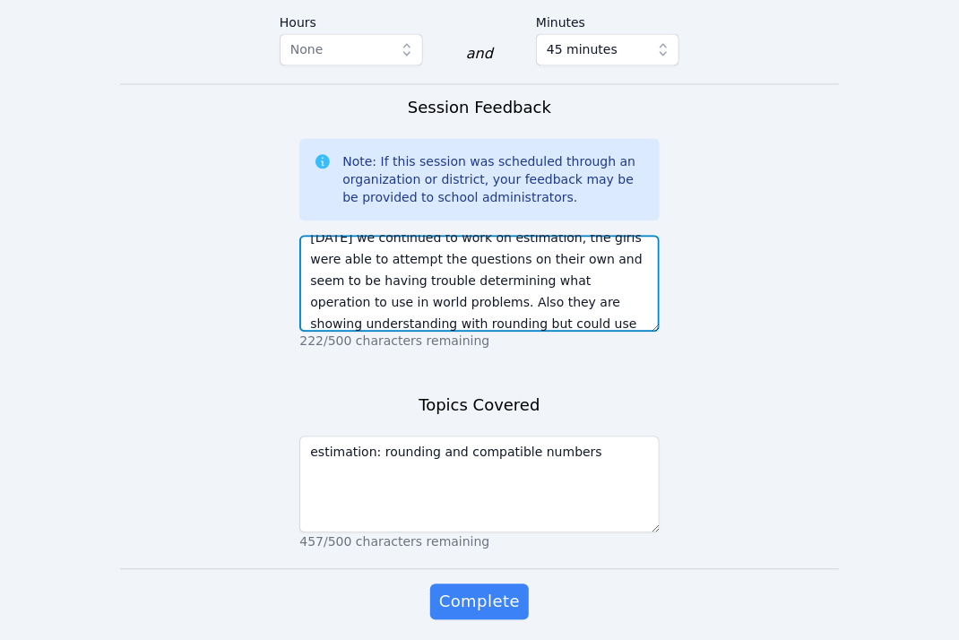
scroll to position [35, 0]
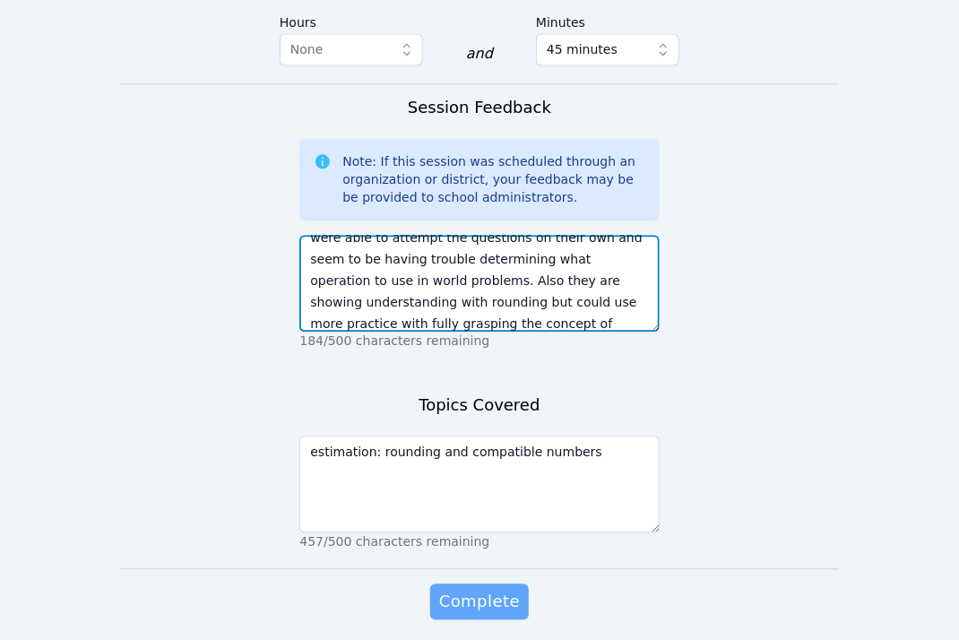
type textarea "[DATE] we continued to work on estimation, the girls were able to attempt the q…"
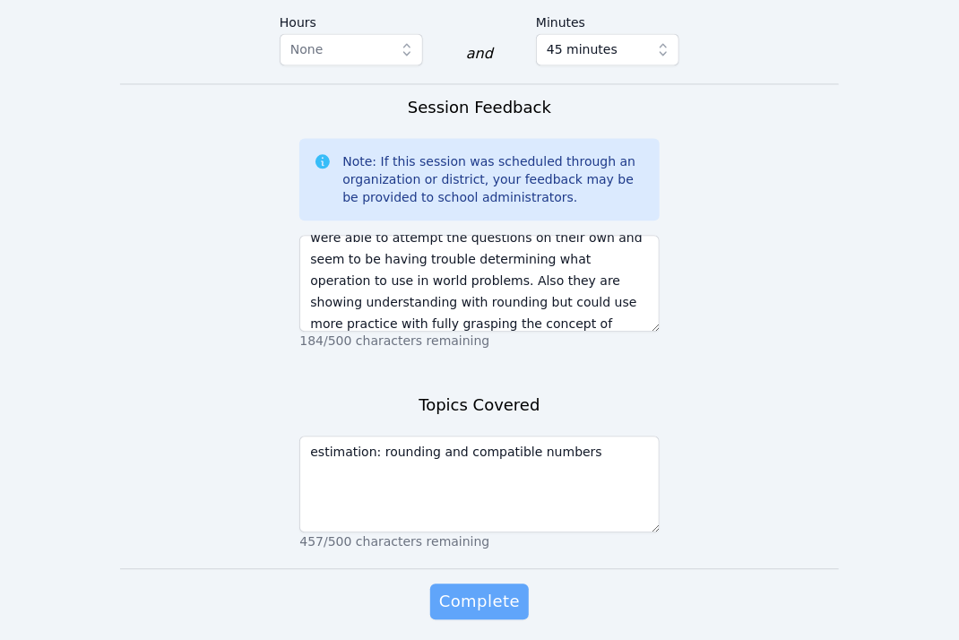
click at [459, 589] on span "Complete" at bounding box center [479, 601] width 81 height 25
